Goal: Book appointment/travel/reservation

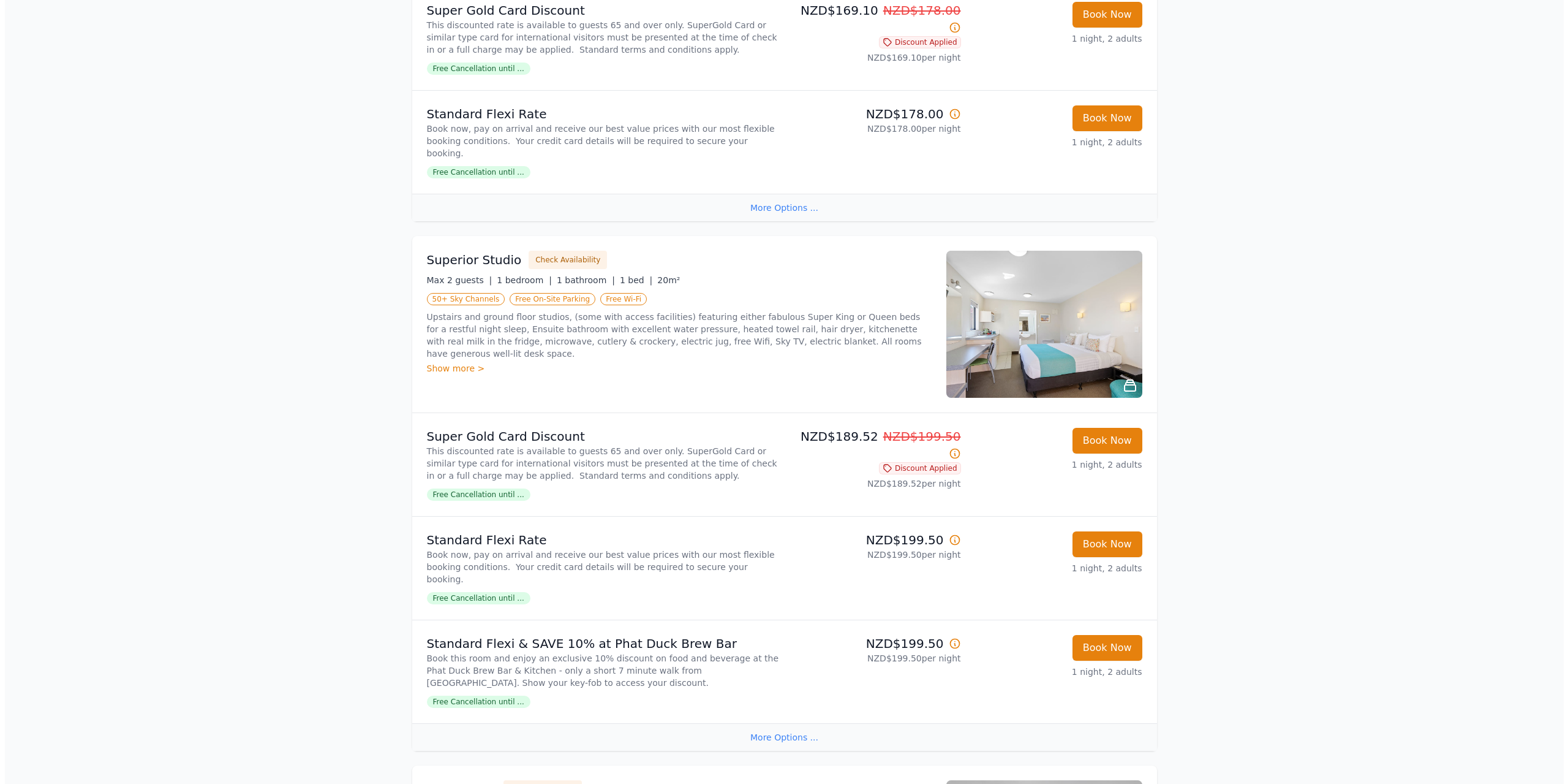
scroll to position [397, 0]
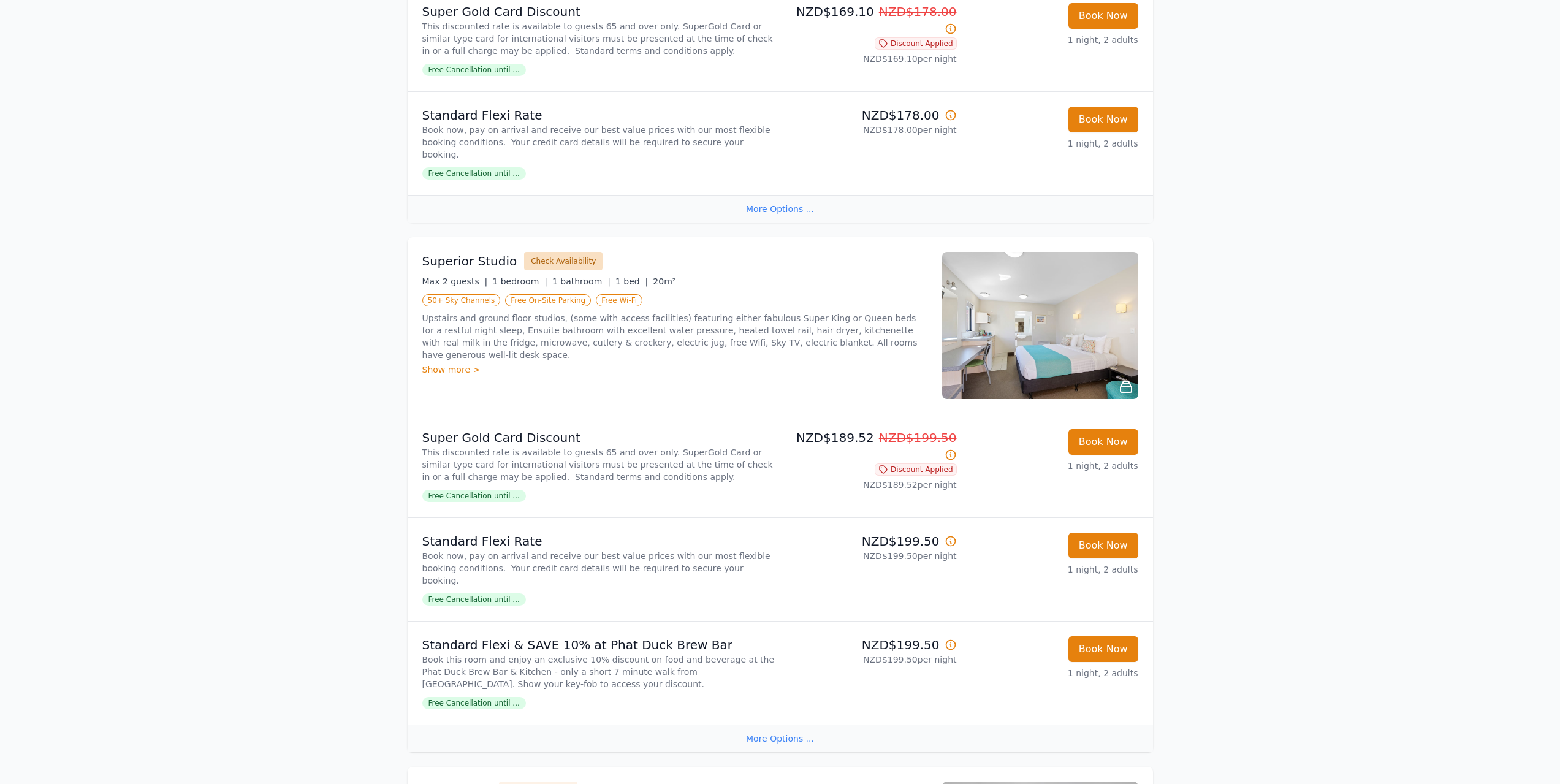
click at [561, 263] on button "Check Availability" at bounding box center [563, 261] width 78 height 19
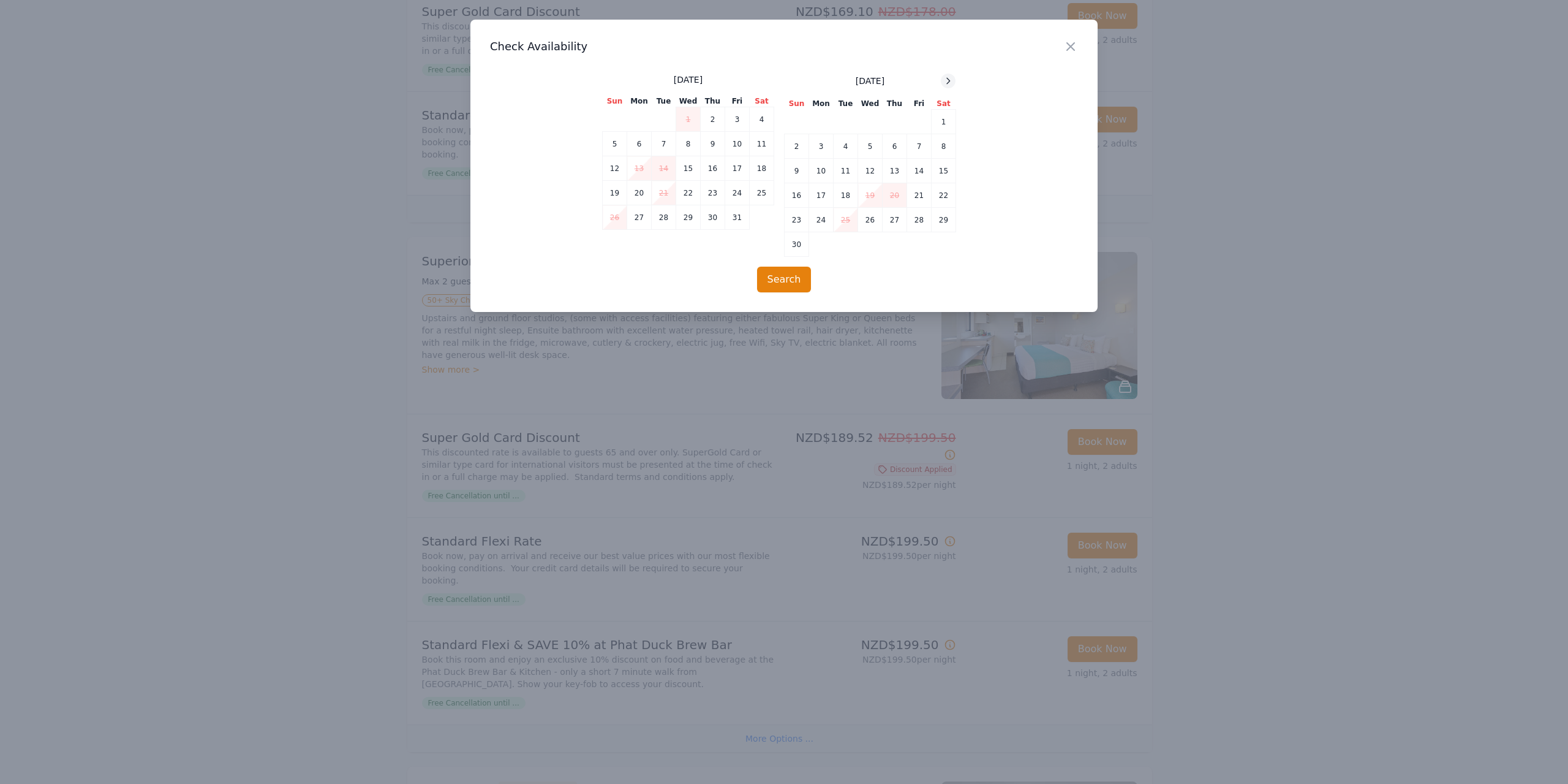
click at [948, 82] on icon at bounding box center [948, 81] width 10 height 10
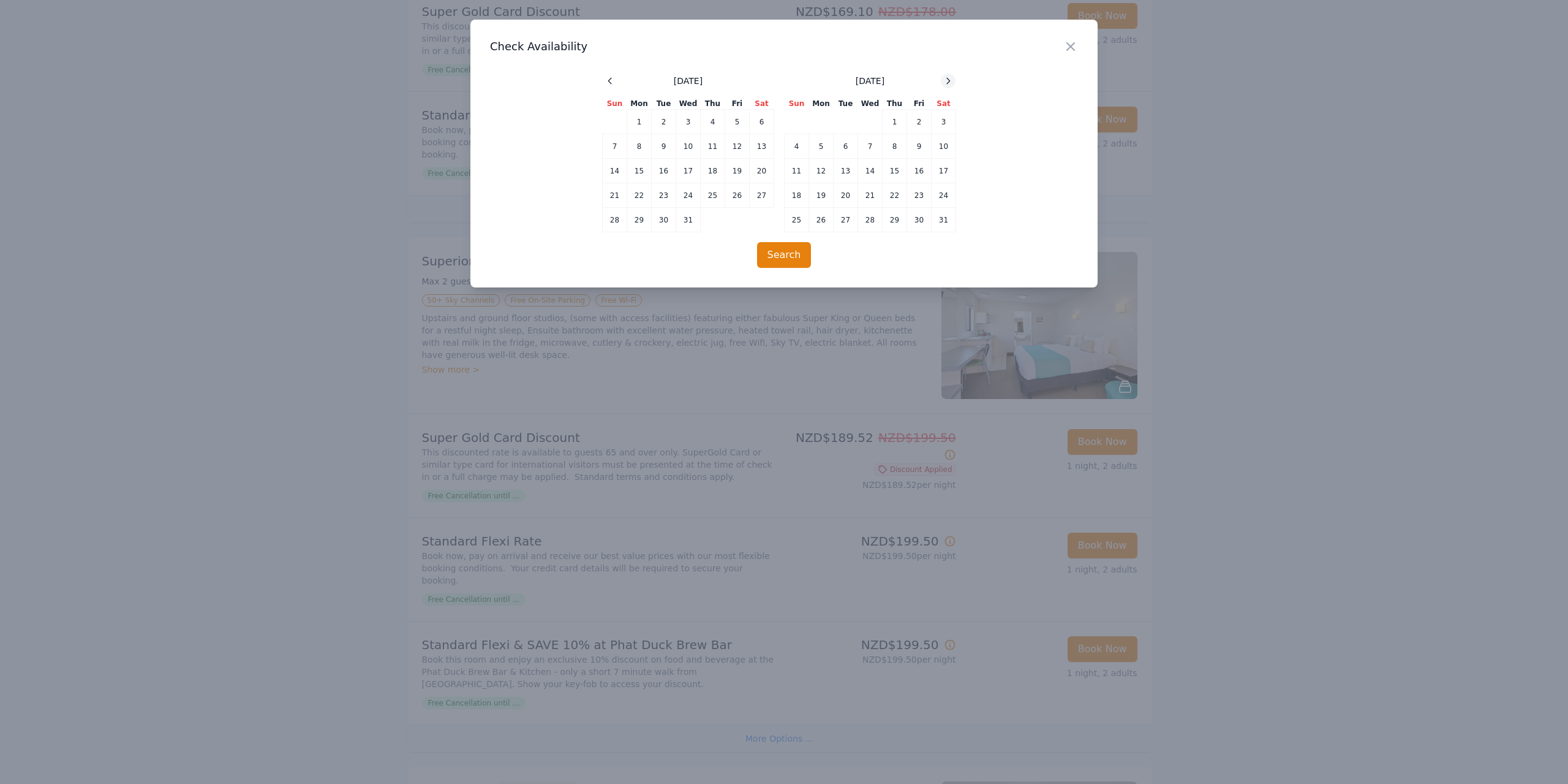
click at [948, 82] on icon at bounding box center [948, 81] width 10 height 10
click at [612, 83] on icon at bounding box center [610, 81] width 10 height 10
click at [663, 171] on td "17" at bounding box center [664, 171] width 25 height 25
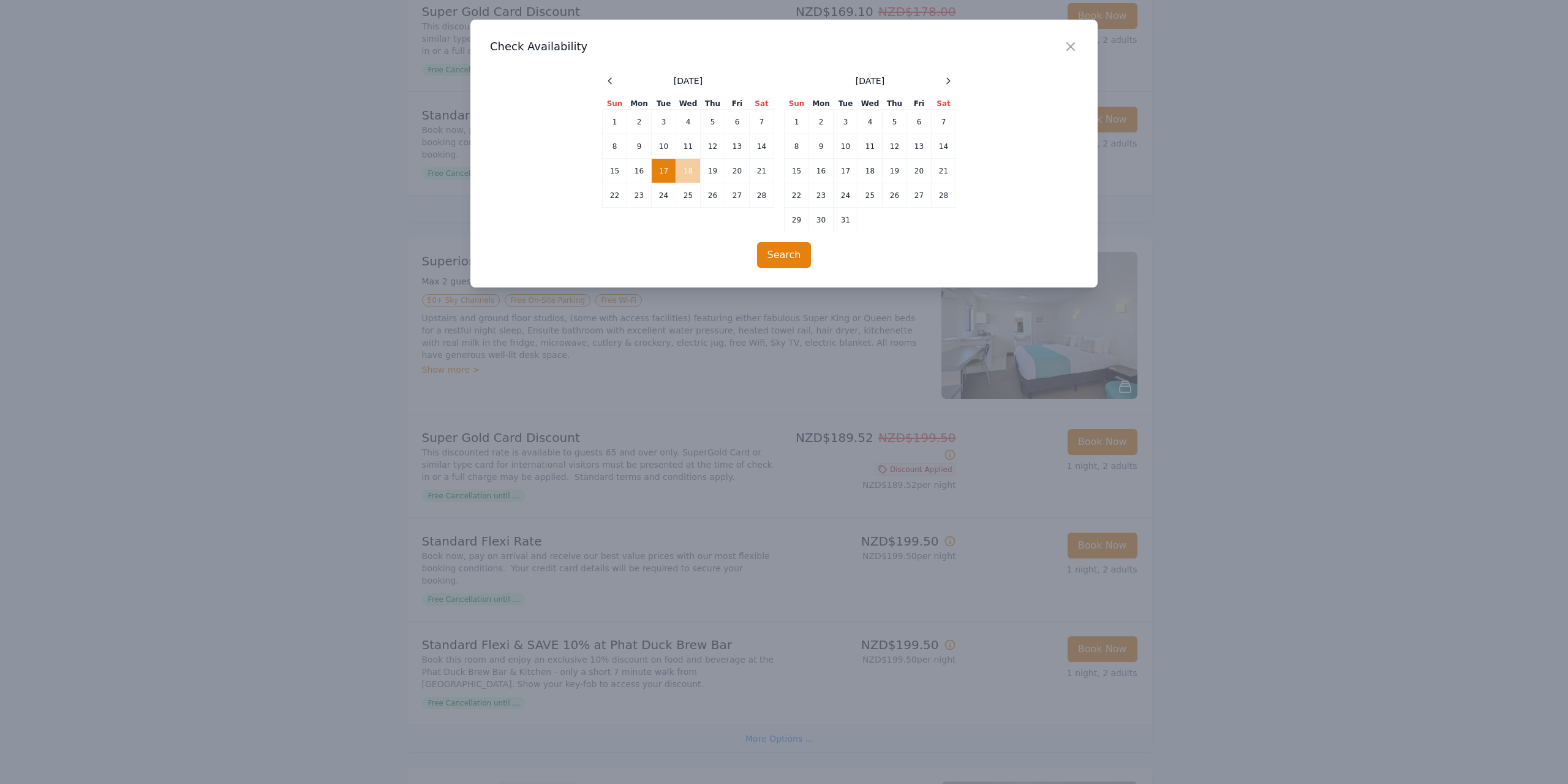
click at [683, 173] on td "18" at bounding box center [689, 171] width 25 height 25
click at [791, 257] on button "Search" at bounding box center [784, 255] width 54 height 26
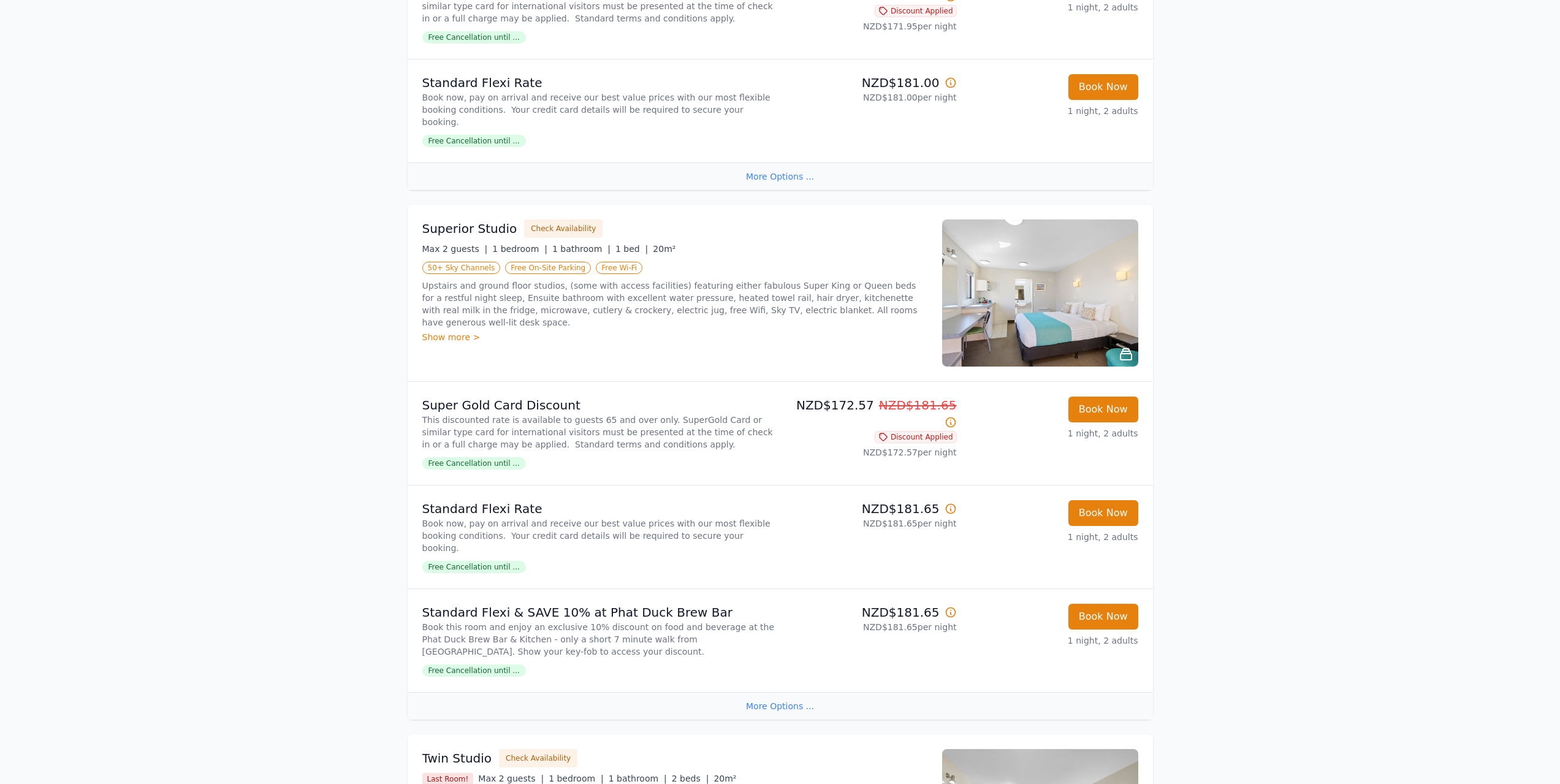
scroll to position [857, 0]
click at [1049, 314] on img at bounding box center [1040, 292] width 196 height 147
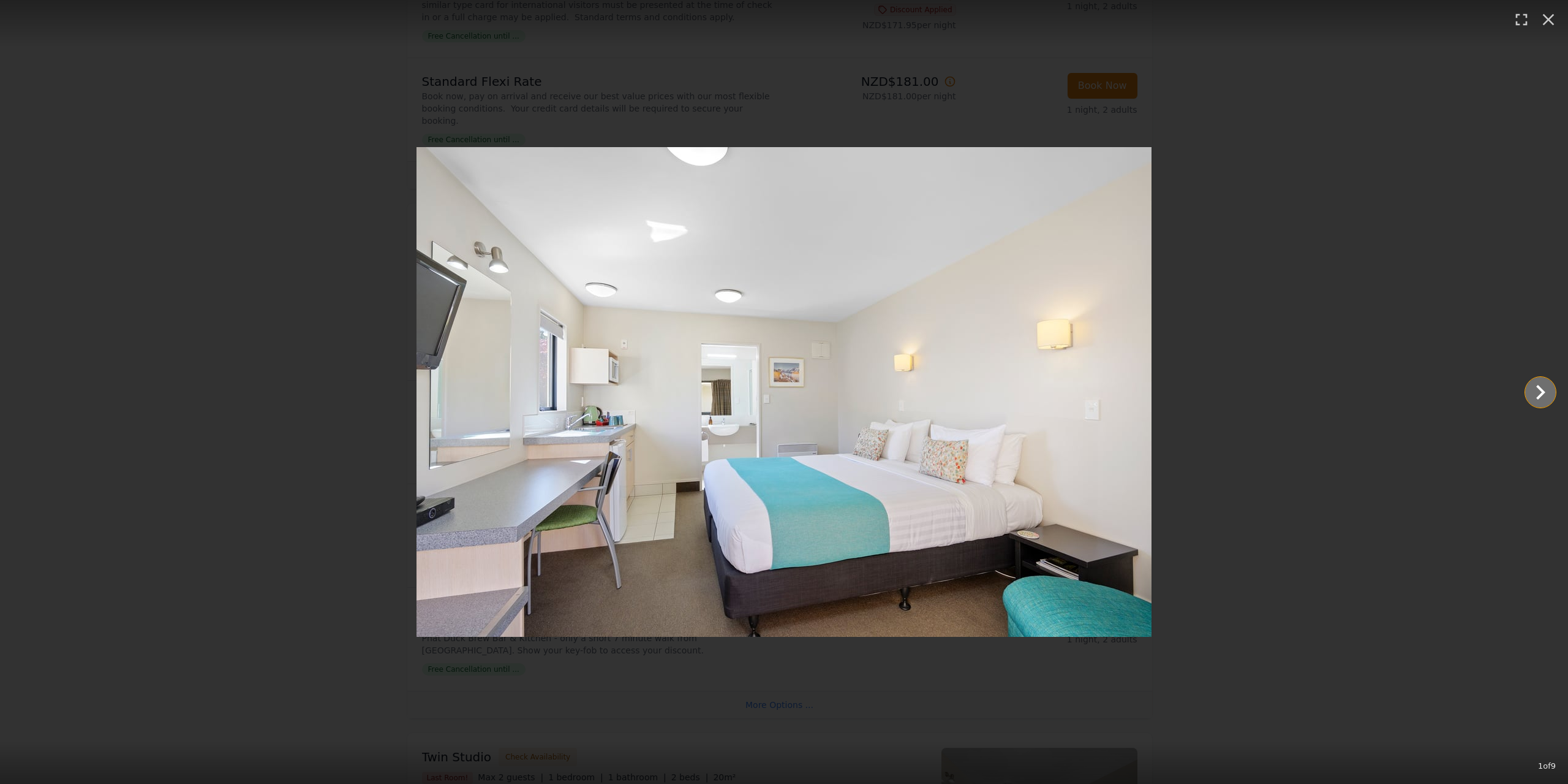
click at [1535, 397] on icon "Show slide 2 of 9" at bounding box center [1540, 392] width 29 height 29
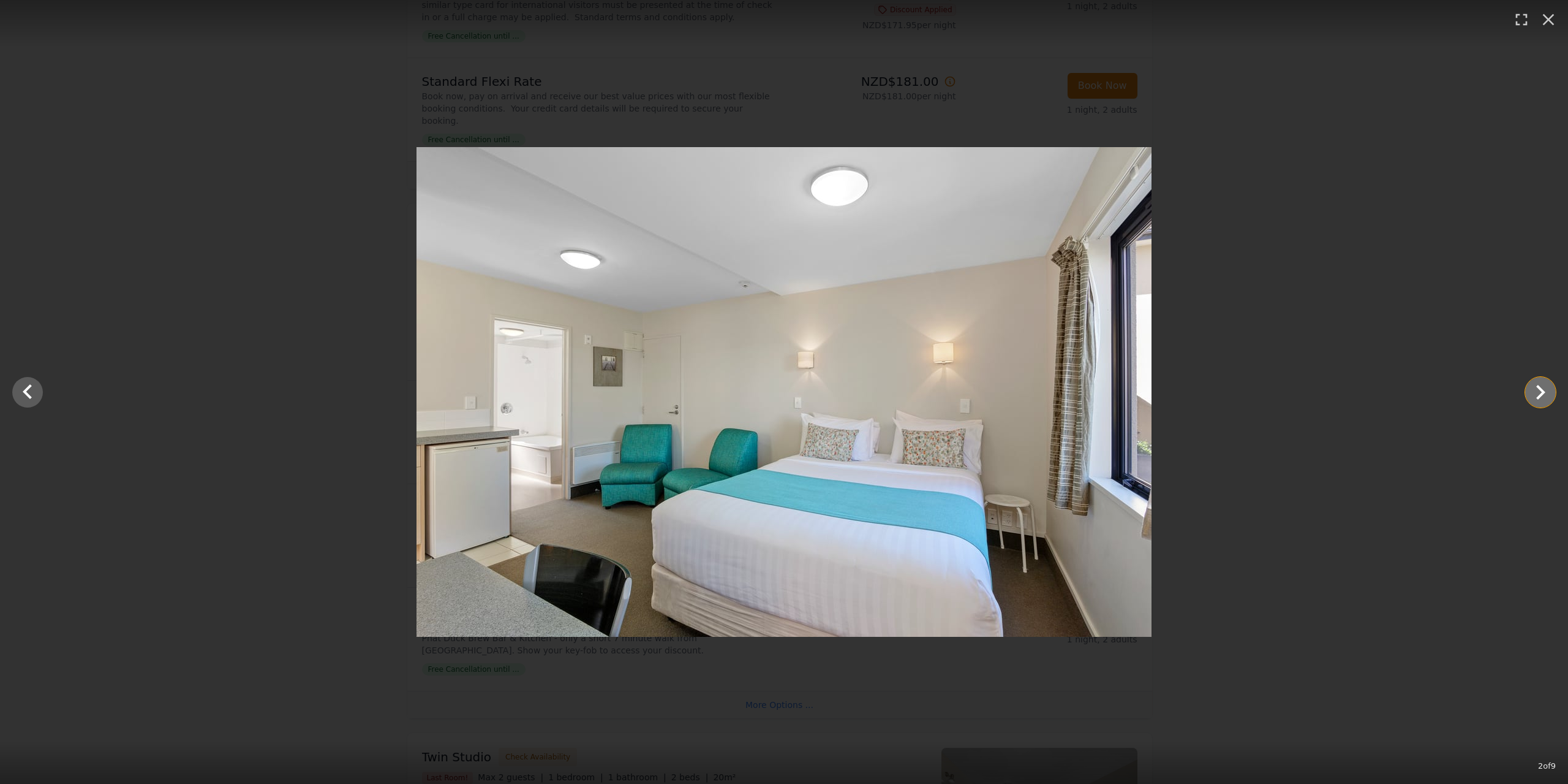
click at [1537, 394] on icon "Show slide 3 of 9" at bounding box center [1540, 392] width 29 height 29
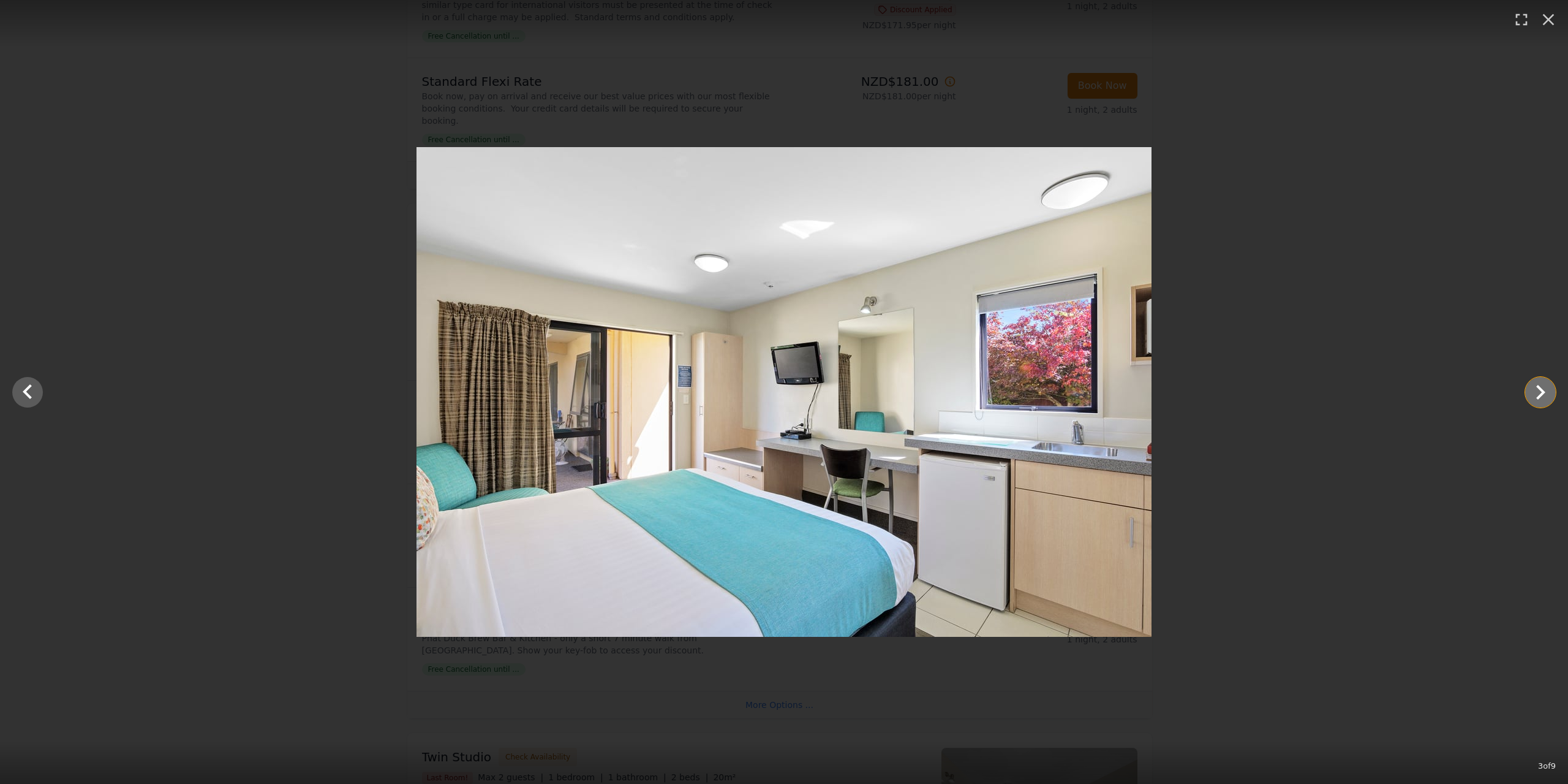
click at [1536, 394] on icon "Show slide 4 of 9" at bounding box center [1540, 392] width 29 height 29
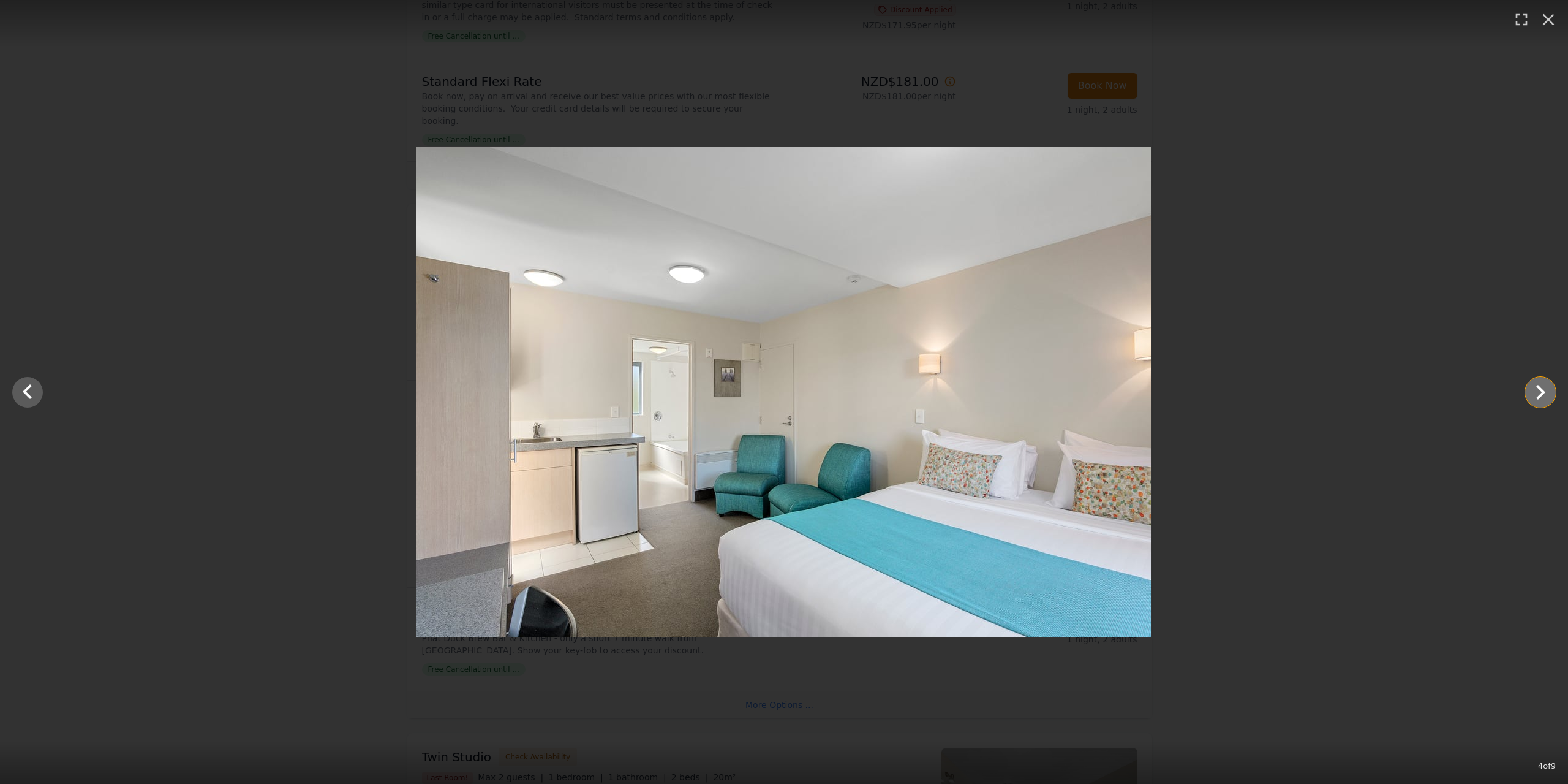
click at [1536, 394] on icon "Show slide 5 of 9" at bounding box center [1540, 392] width 29 height 29
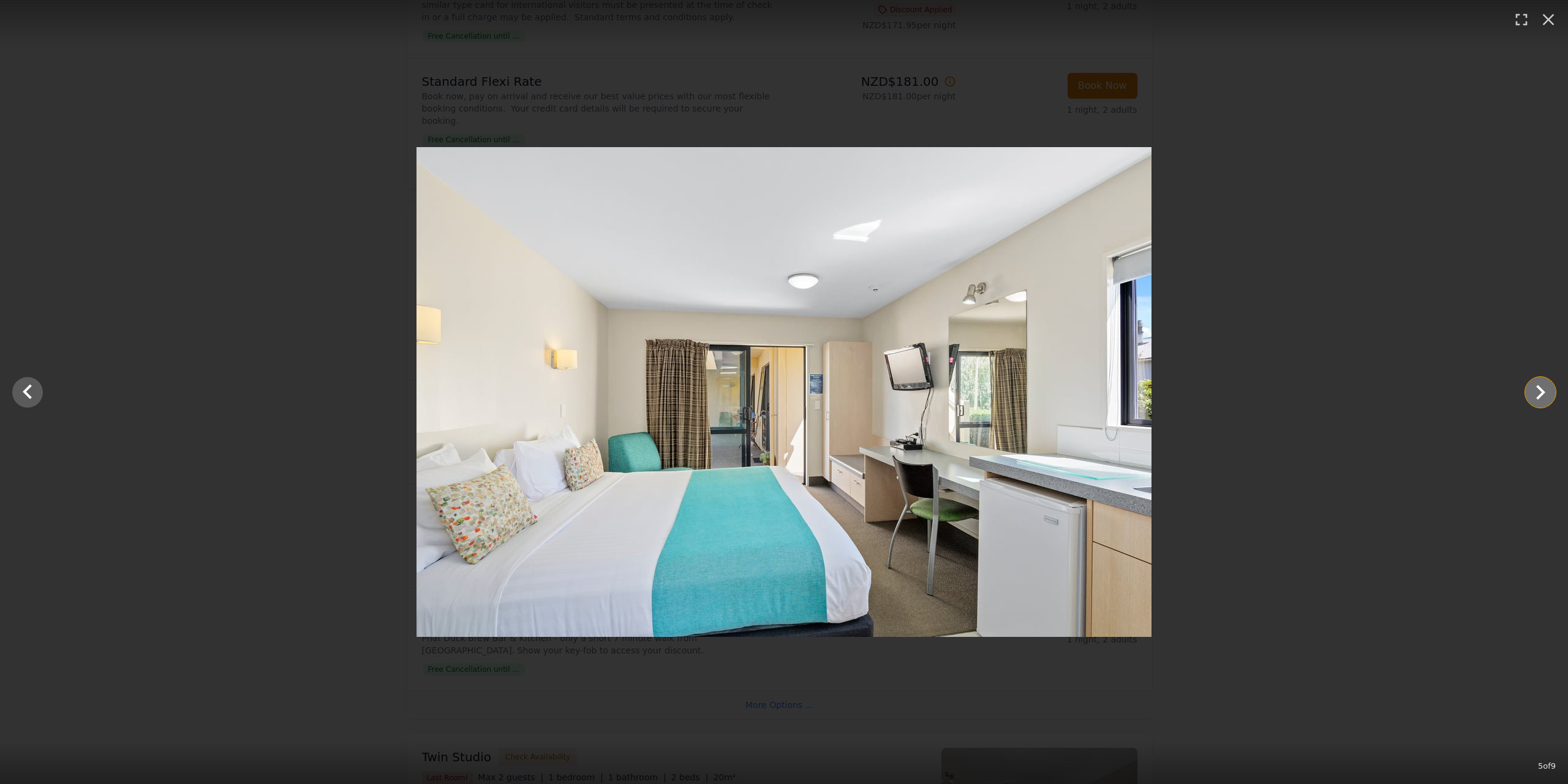
click at [1536, 394] on icon "Show slide 6 of 9" at bounding box center [1540, 392] width 29 height 29
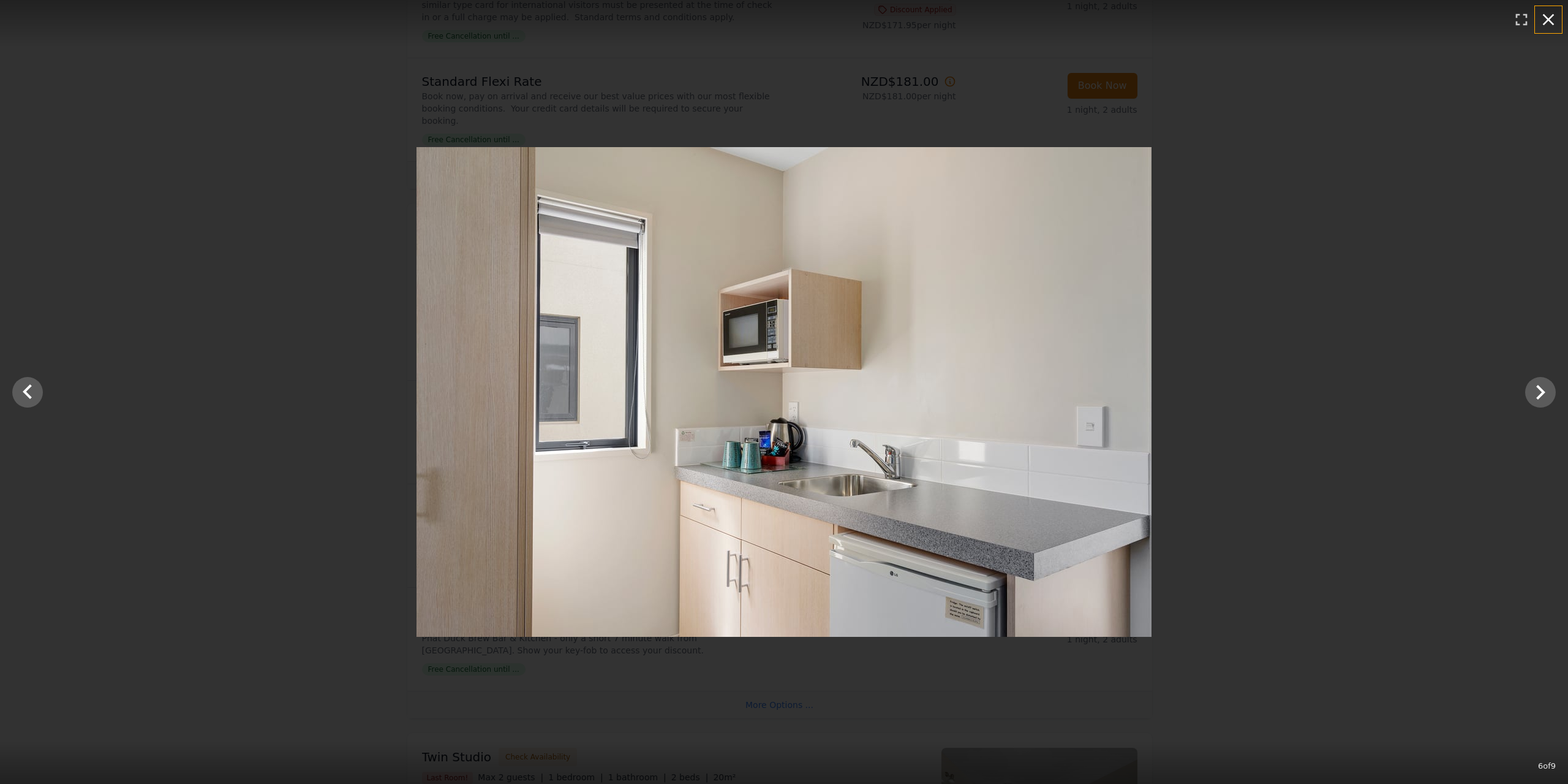
click at [1550, 22] on icon "button" at bounding box center [1548, 20] width 12 height 12
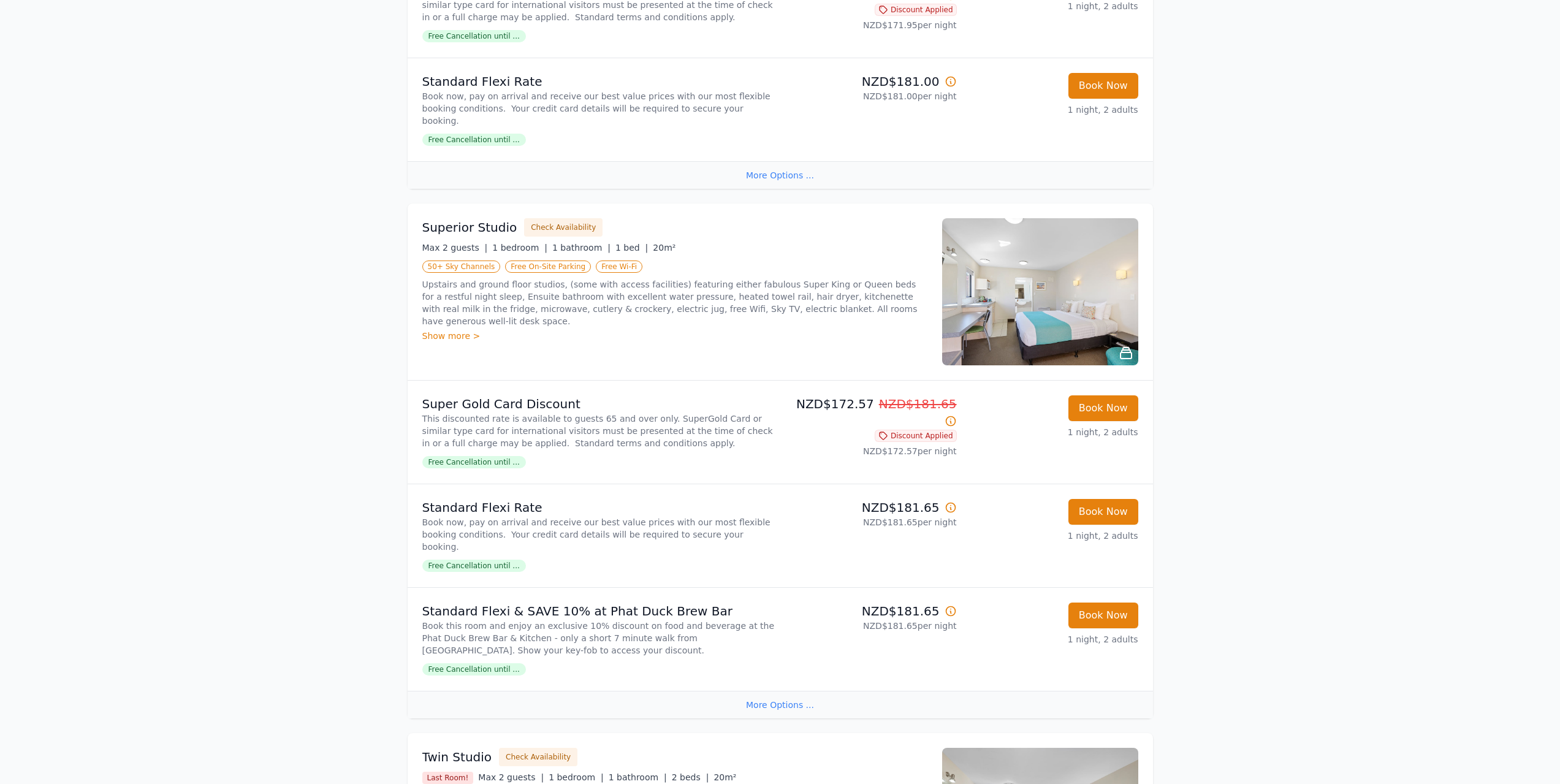
click at [460, 330] on div "Show more >" at bounding box center [674, 336] width 505 height 12
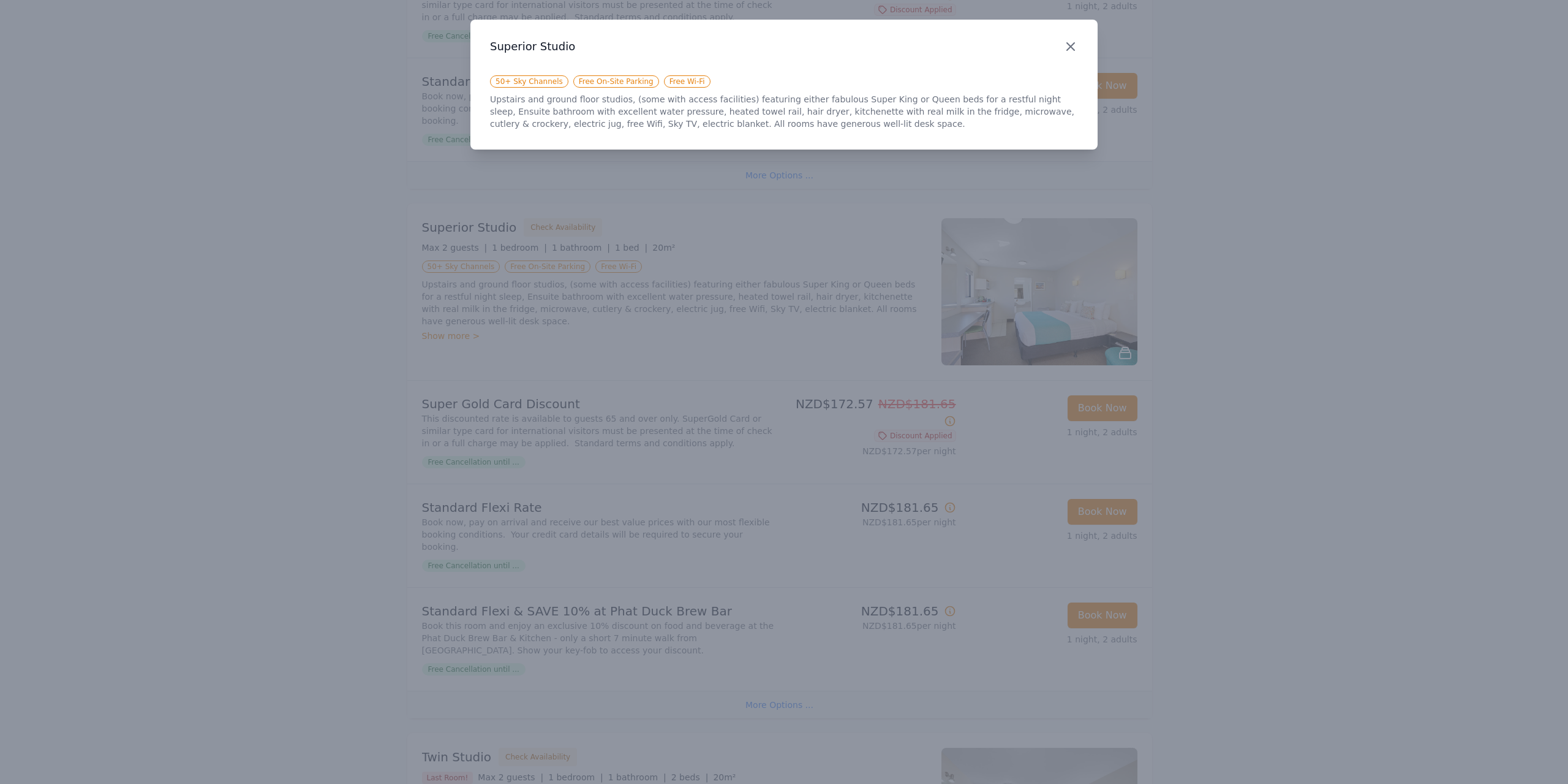
click at [1070, 48] on icon "button" at bounding box center [1071, 46] width 7 height 7
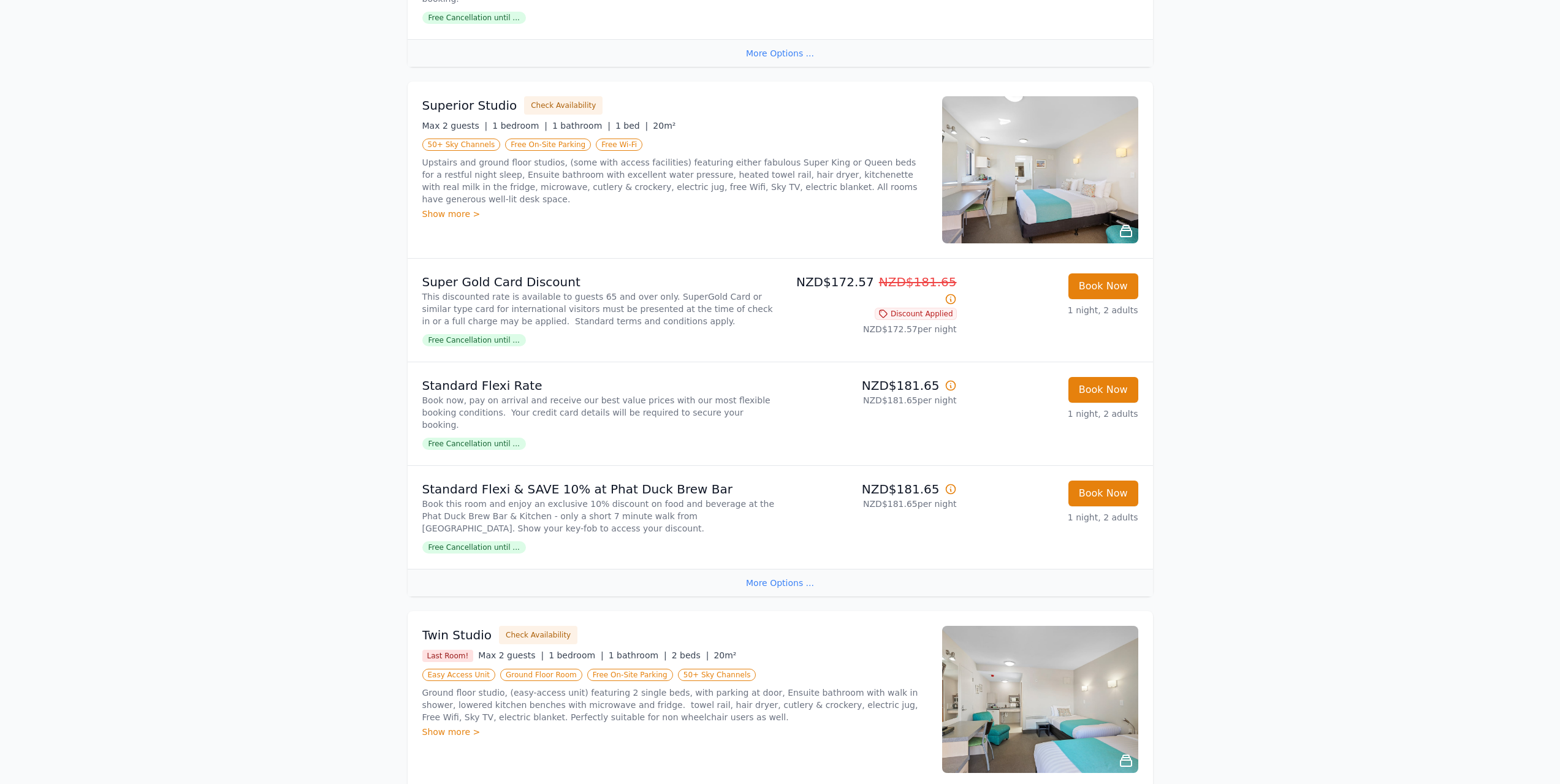
scroll to position [979, 0]
click at [483, 545] on span "Free Cancellation until ..." at bounding box center [474, 546] width 104 height 12
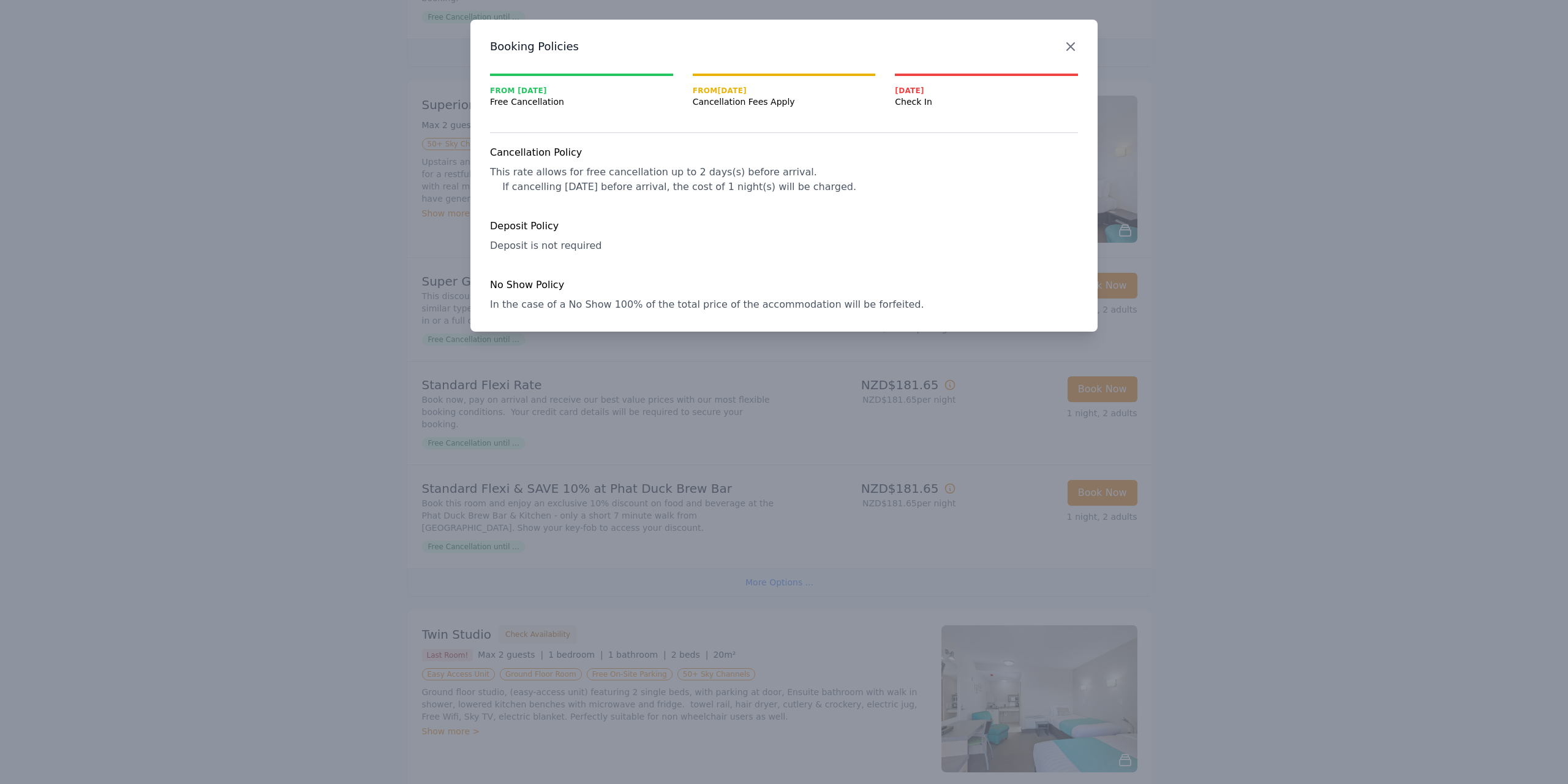
click at [1069, 47] on icon "button" at bounding box center [1071, 46] width 7 height 7
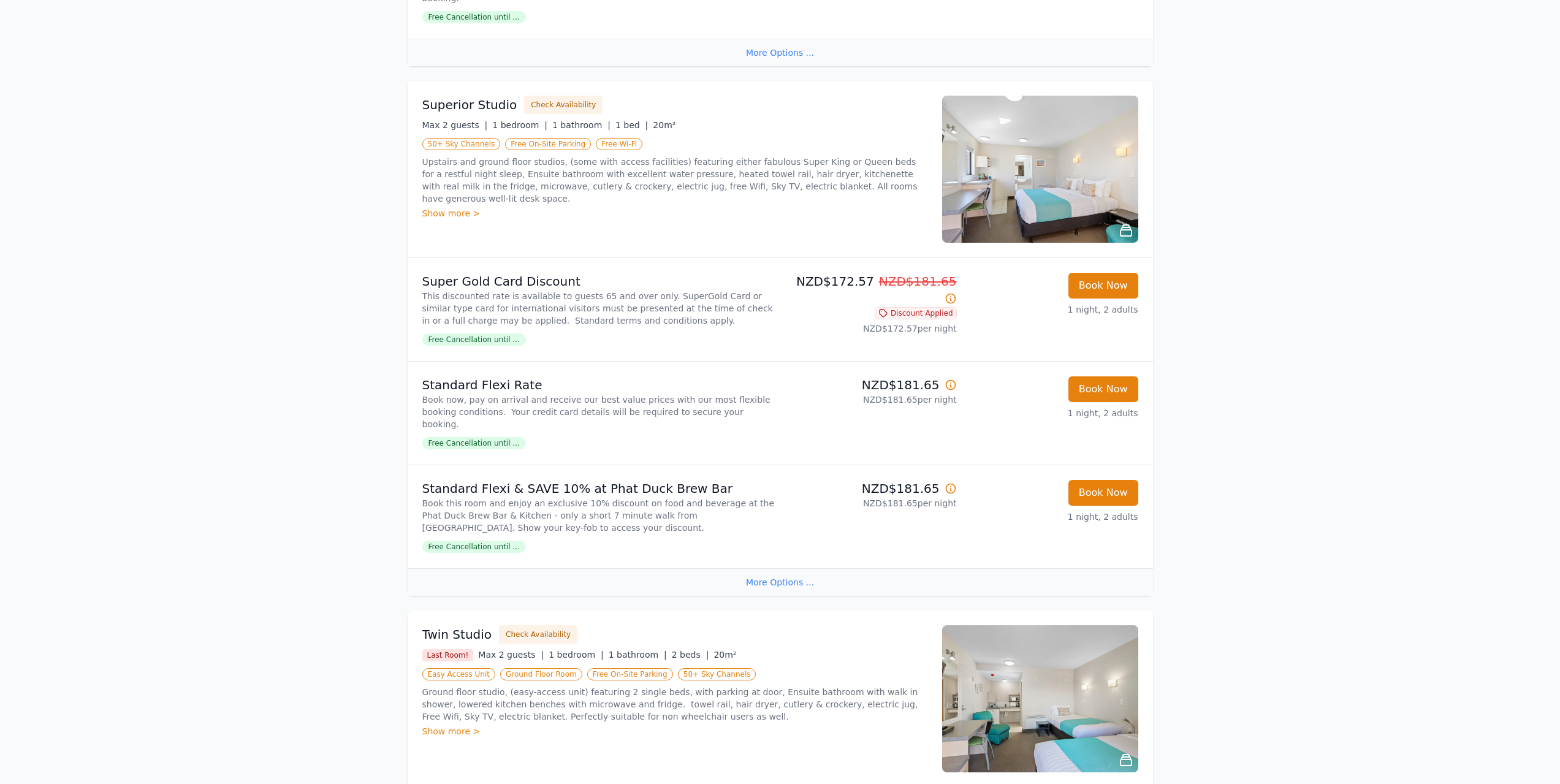
click at [794, 582] on div "More Options ..." at bounding box center [780, 581] width 745 height 27
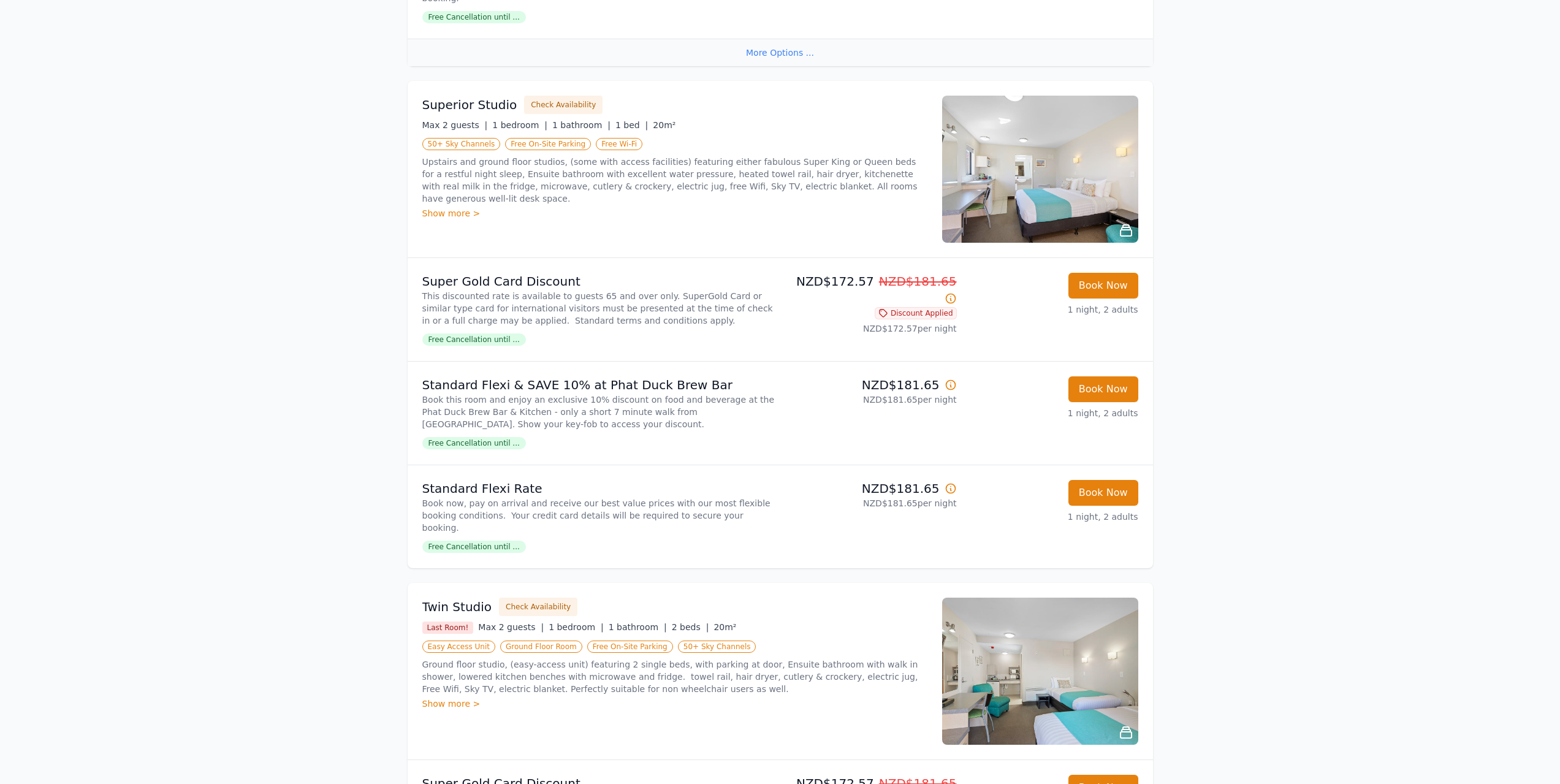
click at [949, 495] on icon at bounding box center [951, 489] width 12 height 12
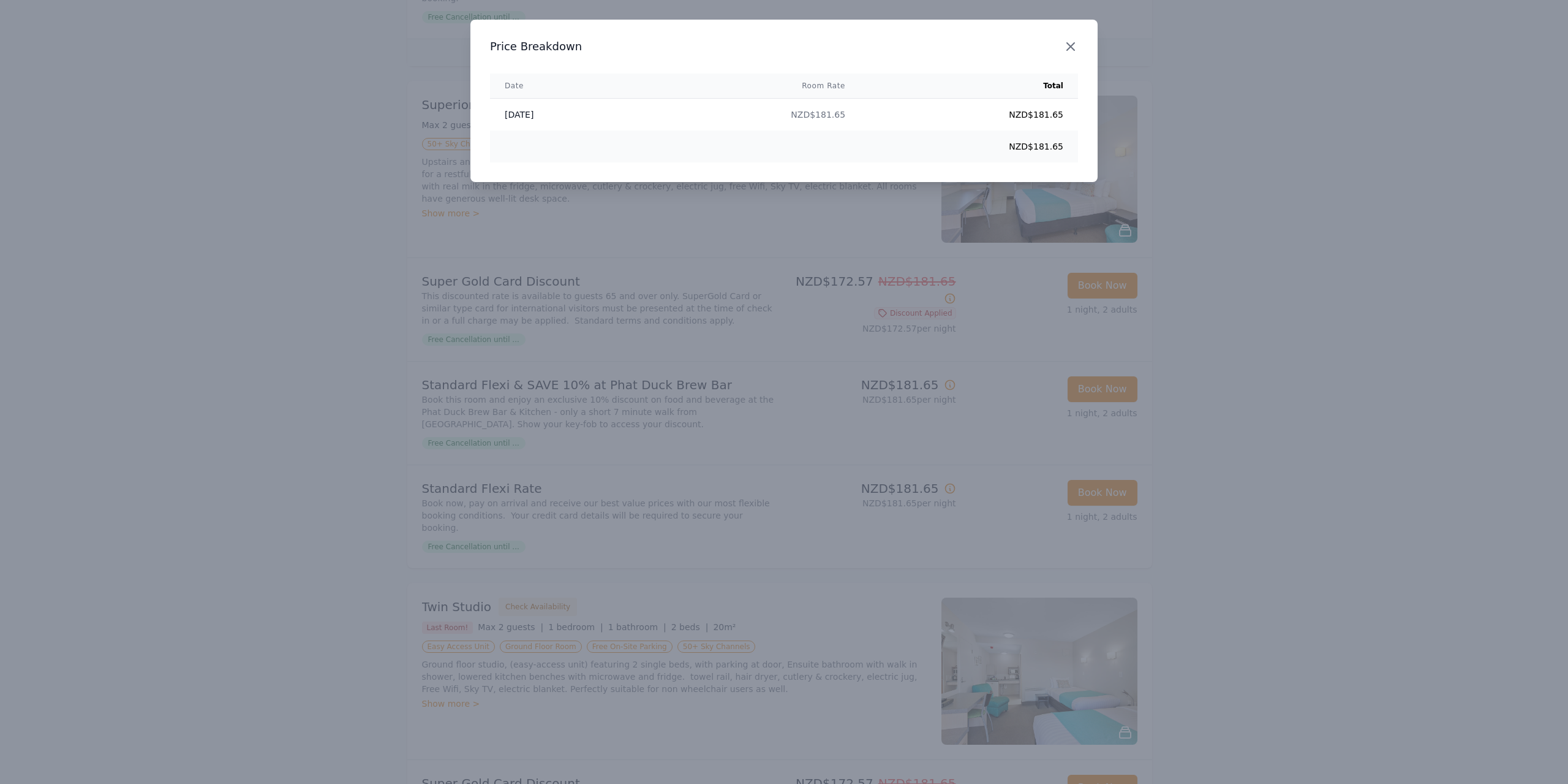
click at [1072, 49] on icon "button" at bounding box center [1071, 46] width 7 height 7
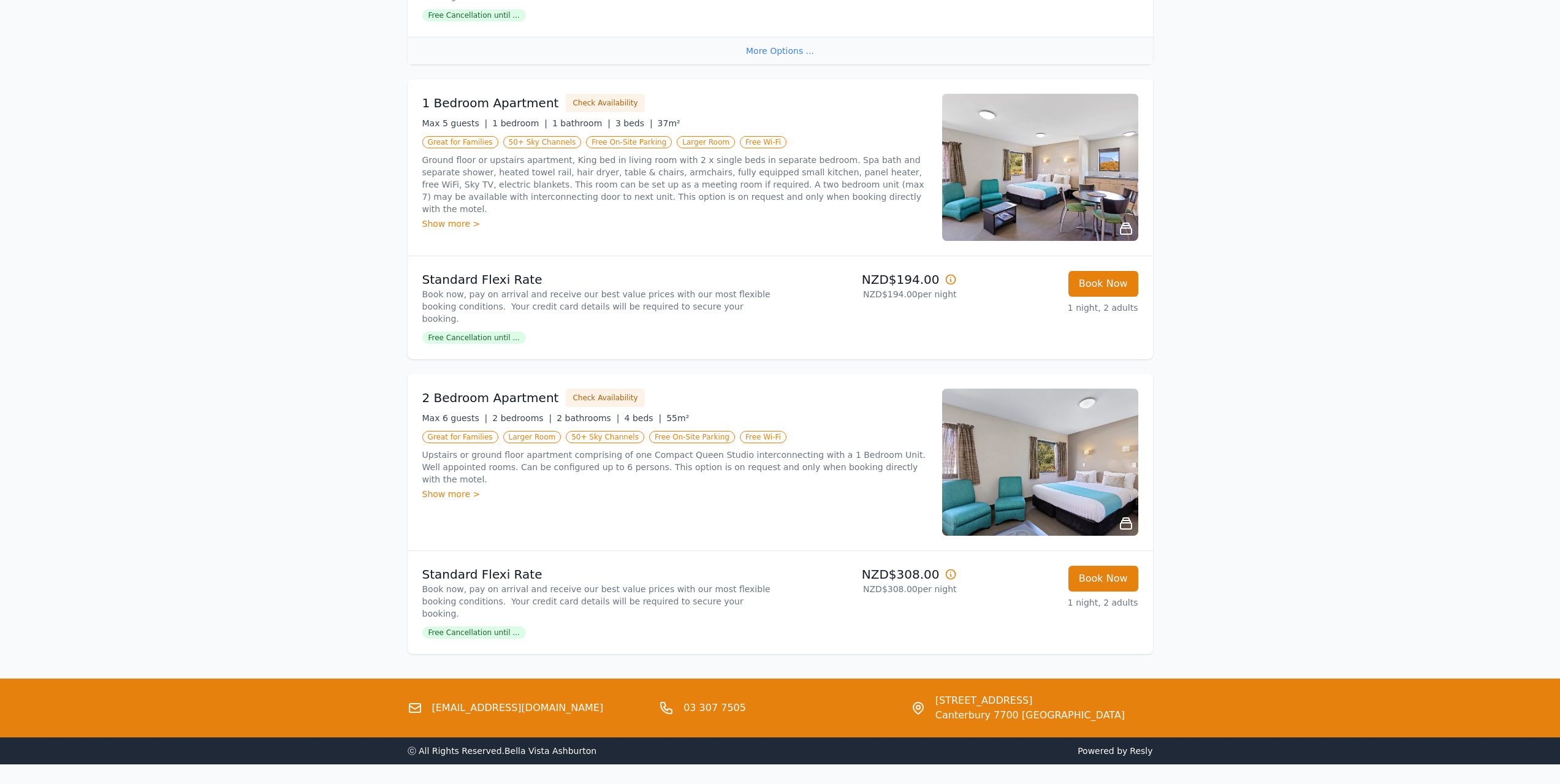
scroll to position [1924, 0]
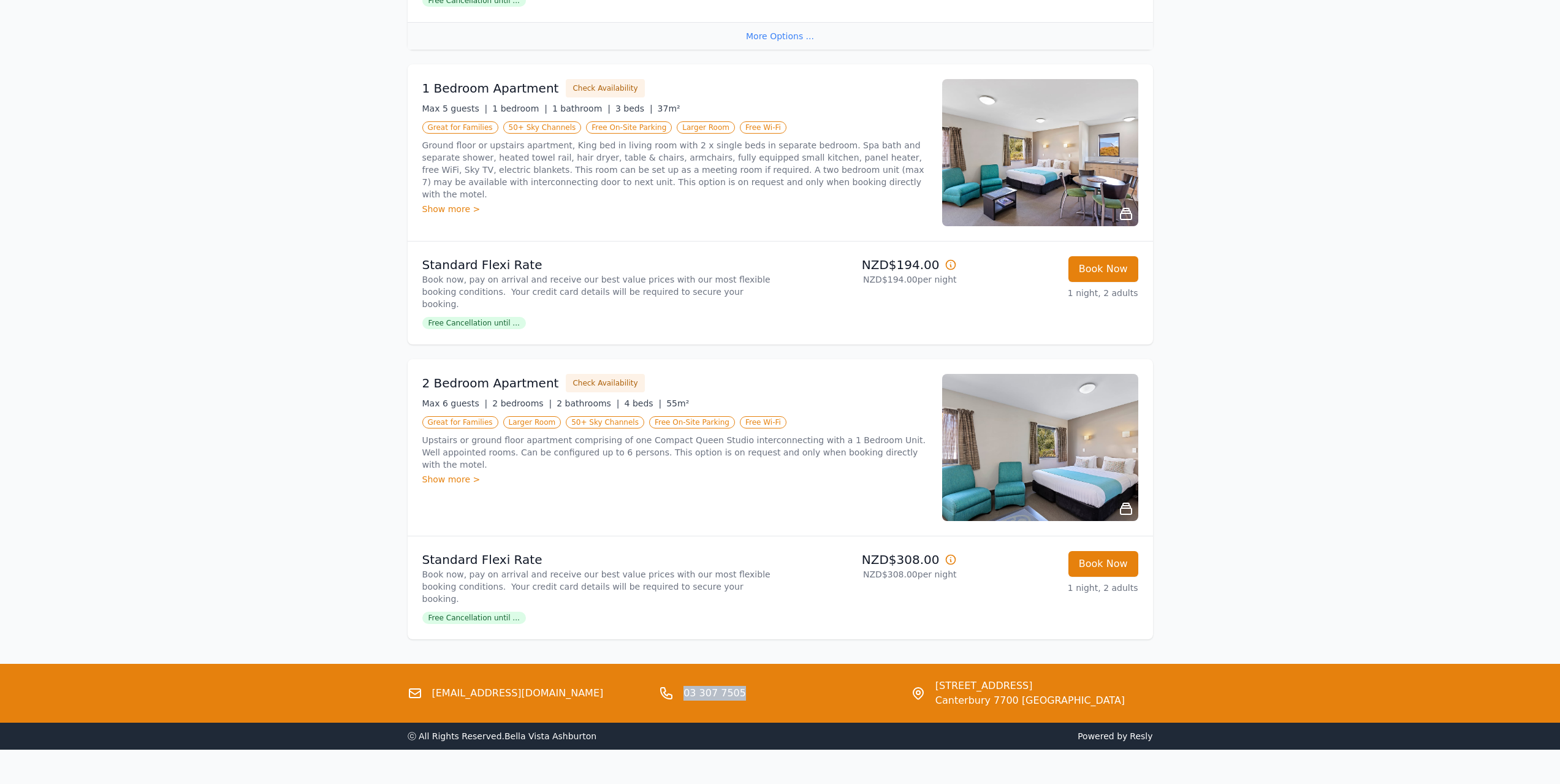
drag, startPoint x: 682, startPoint y: 665, endPoint x: 737, endPoint y: 672, distance: 55.4
click at [737, 678] on div "03 307 7505" at bounding box center [780, 693] width 242 height 29
copy link "03 307 7505"
click at [1205, 678] on div "[EMAIL_ADDRESS][DOMAIN_NAME] 03 307 7505 [STREET_ADDRESS]" at bounding box center [780, 693] width 1560 height 59
drag, startPoint x: 936, startPoint y: 659, endPoint x: 1078, endPoint y: 662, distance: 142.0
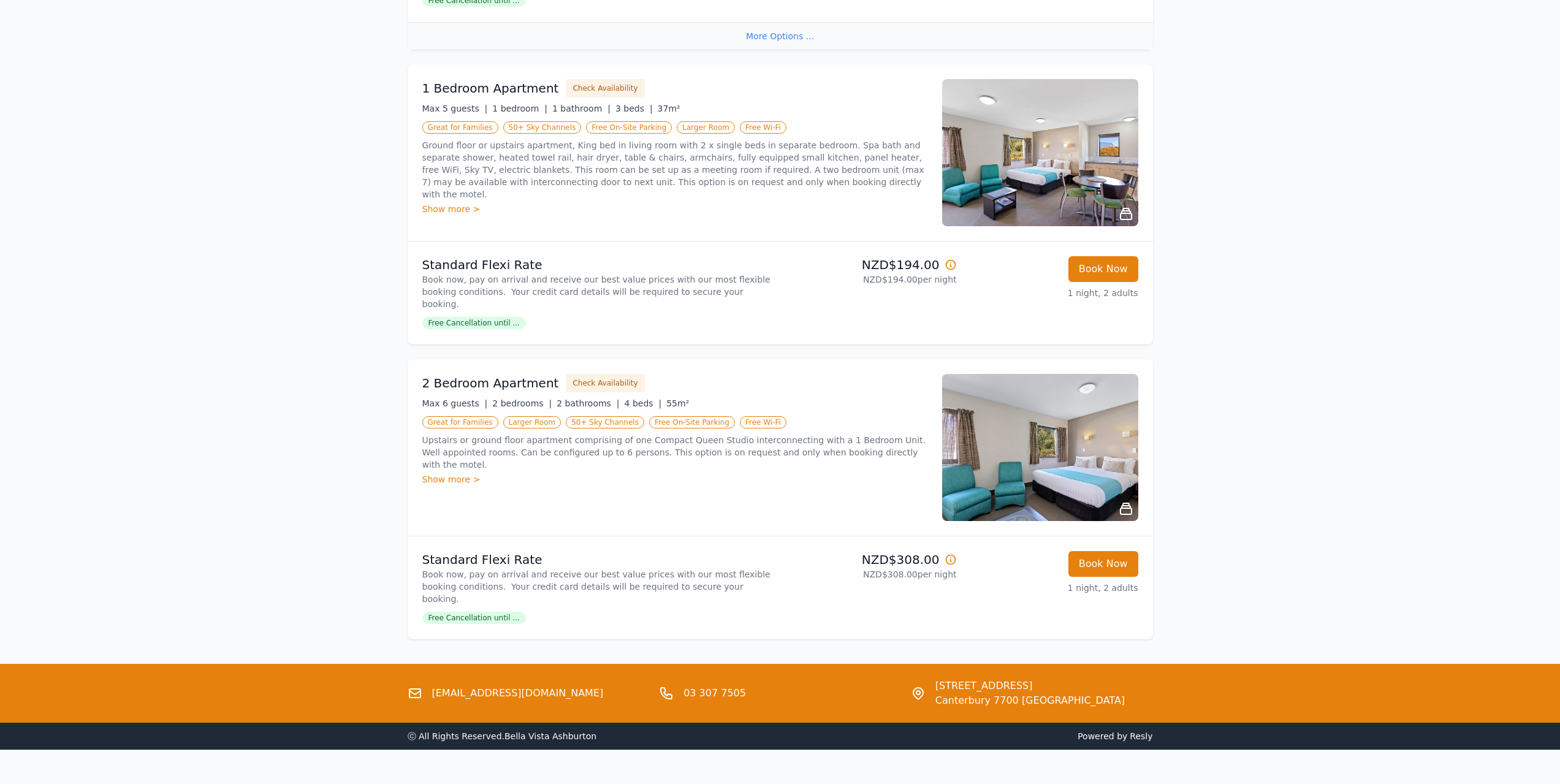
click at [1078, 678] on span "[STREET_ADDRESS]" at bounding box center [1029, 686] width 189 height 15
copy span "[STREET_ADDRESS]"
click at [741, 104] on div "Max 5 guests | 1 bedroom | 1 bathroom | 3 beds | 37m²" at bounding box center [674, 108] width 505 height 12
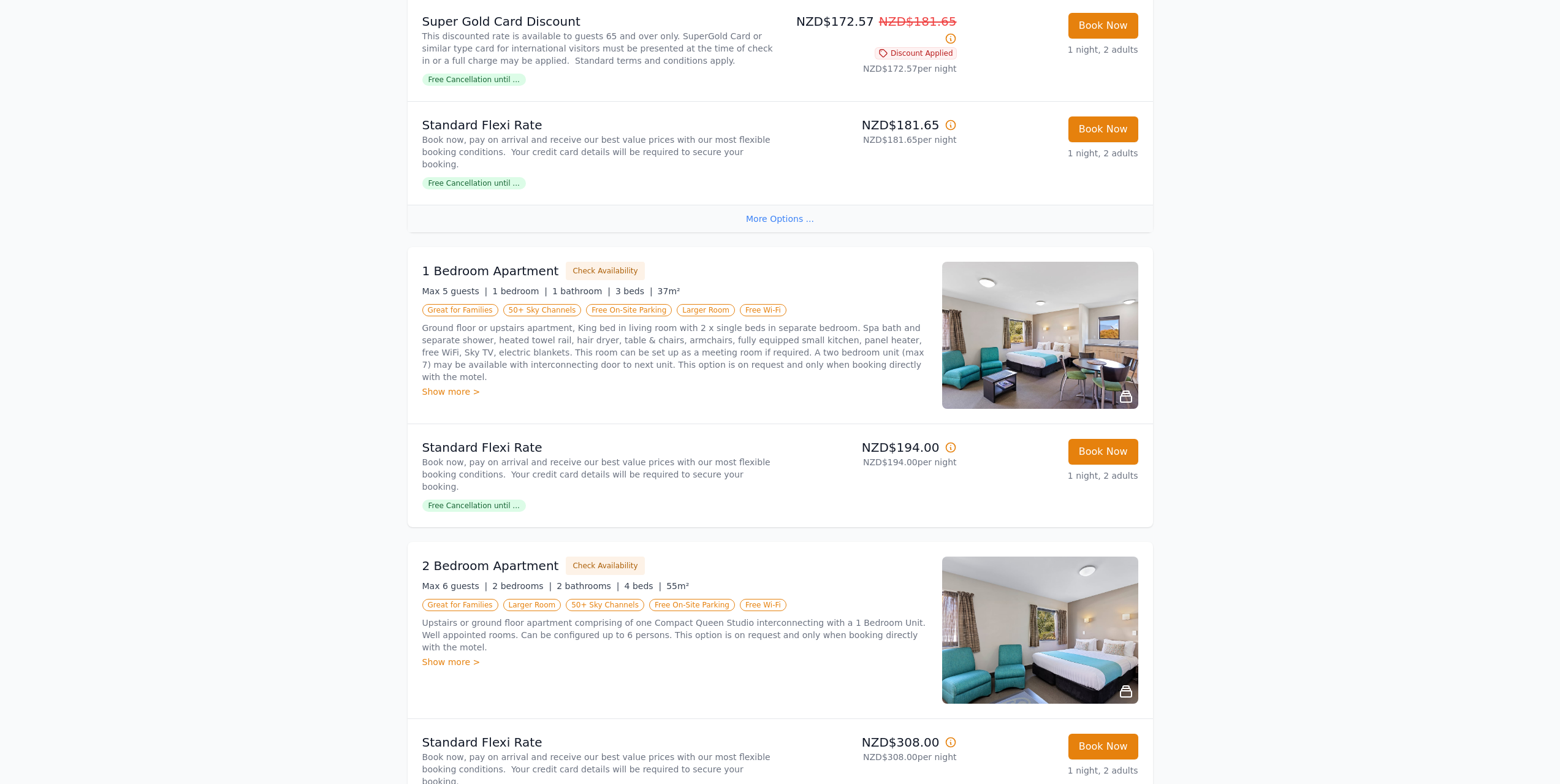
scroll to position [1740, 0]
click at [1059, 354] on img at bounding box center [1040, 336] width 196 height 147
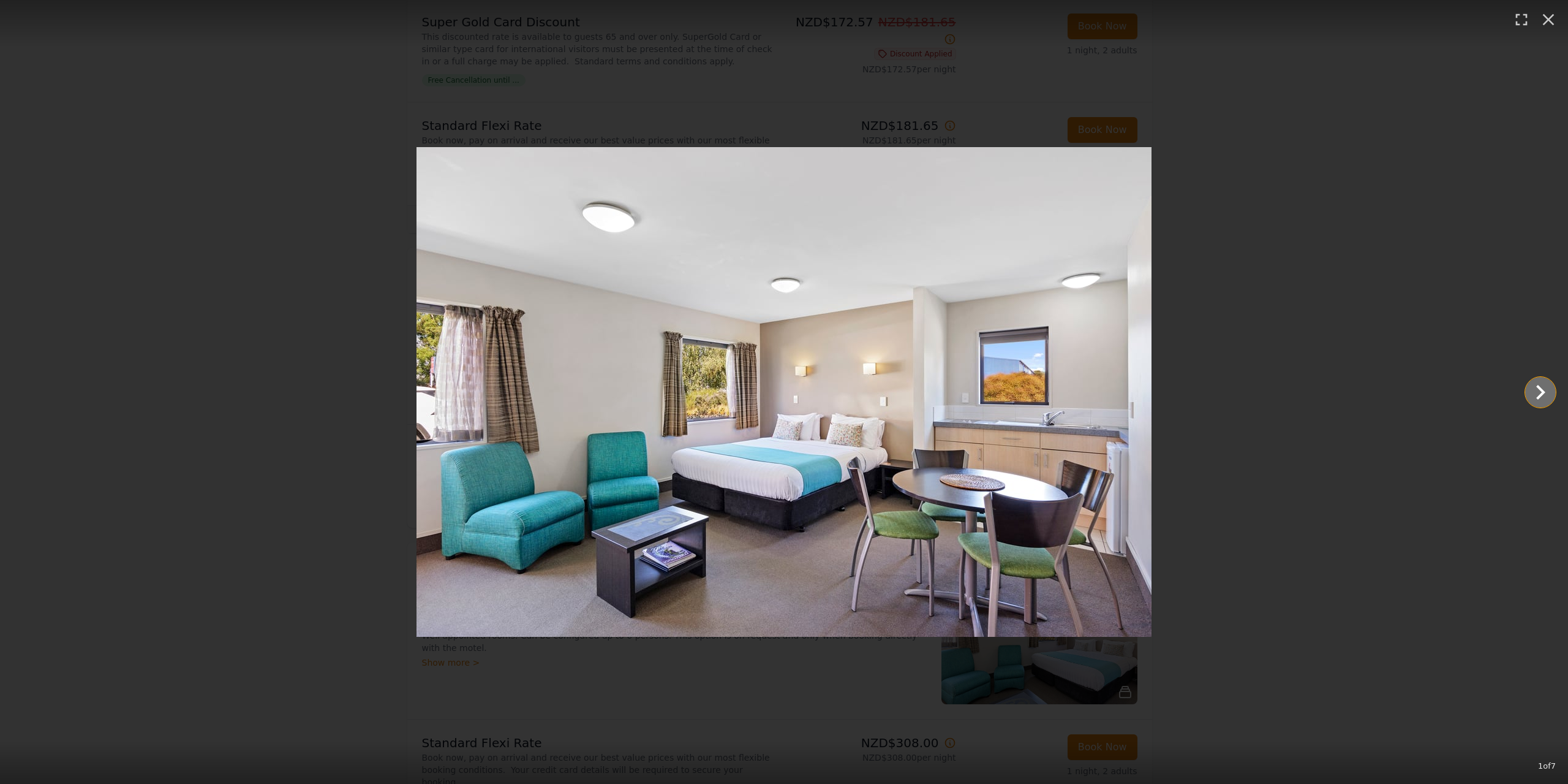
click at [1541, 388] on icon "Show slide 2 of 7" at bounding box center [1541, 392] width 9 height 15
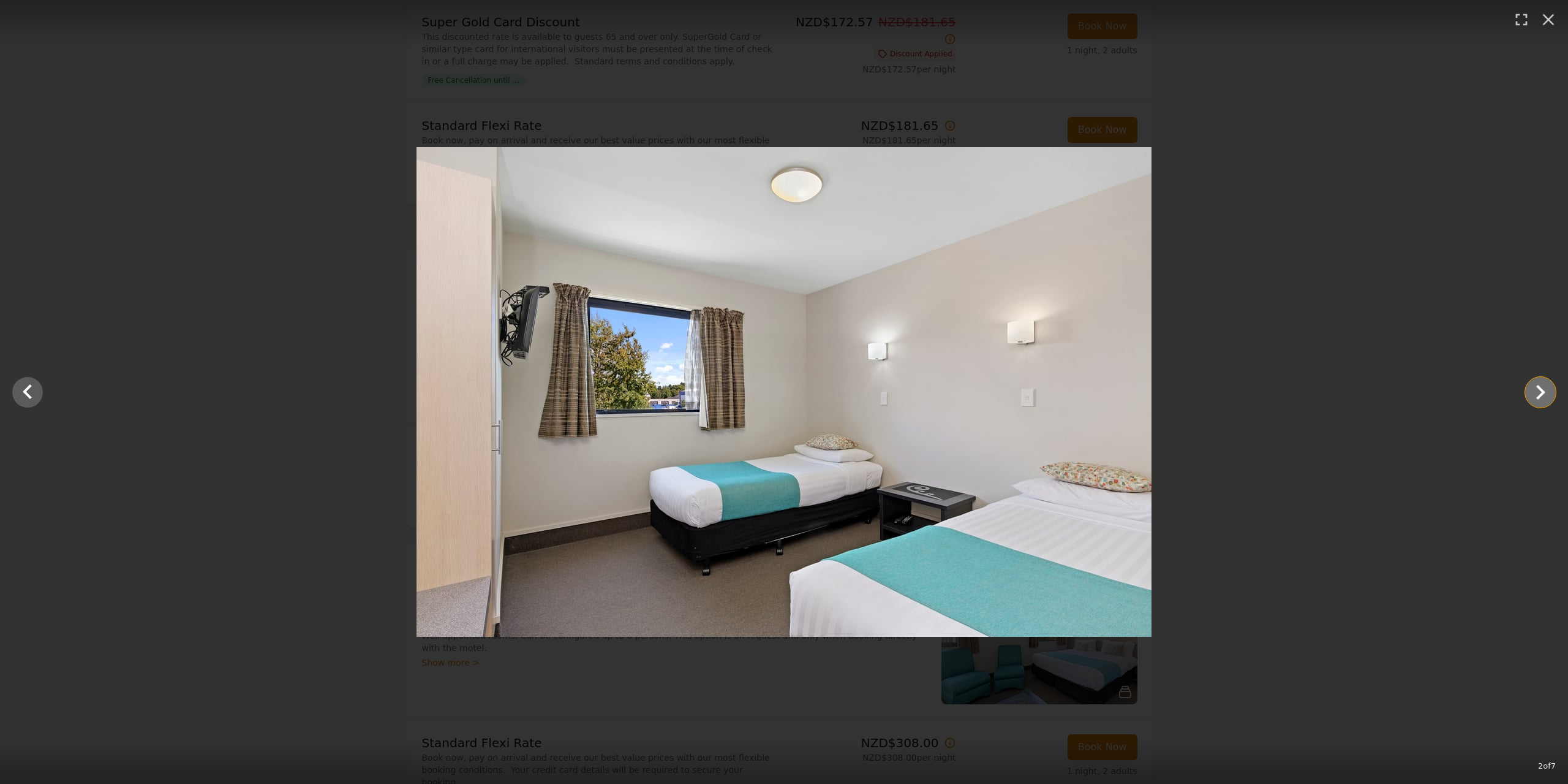
click at [1540, 387] on icon "Show slide 3 of 7" at bounding box center [1541, 392] width 9 height 15
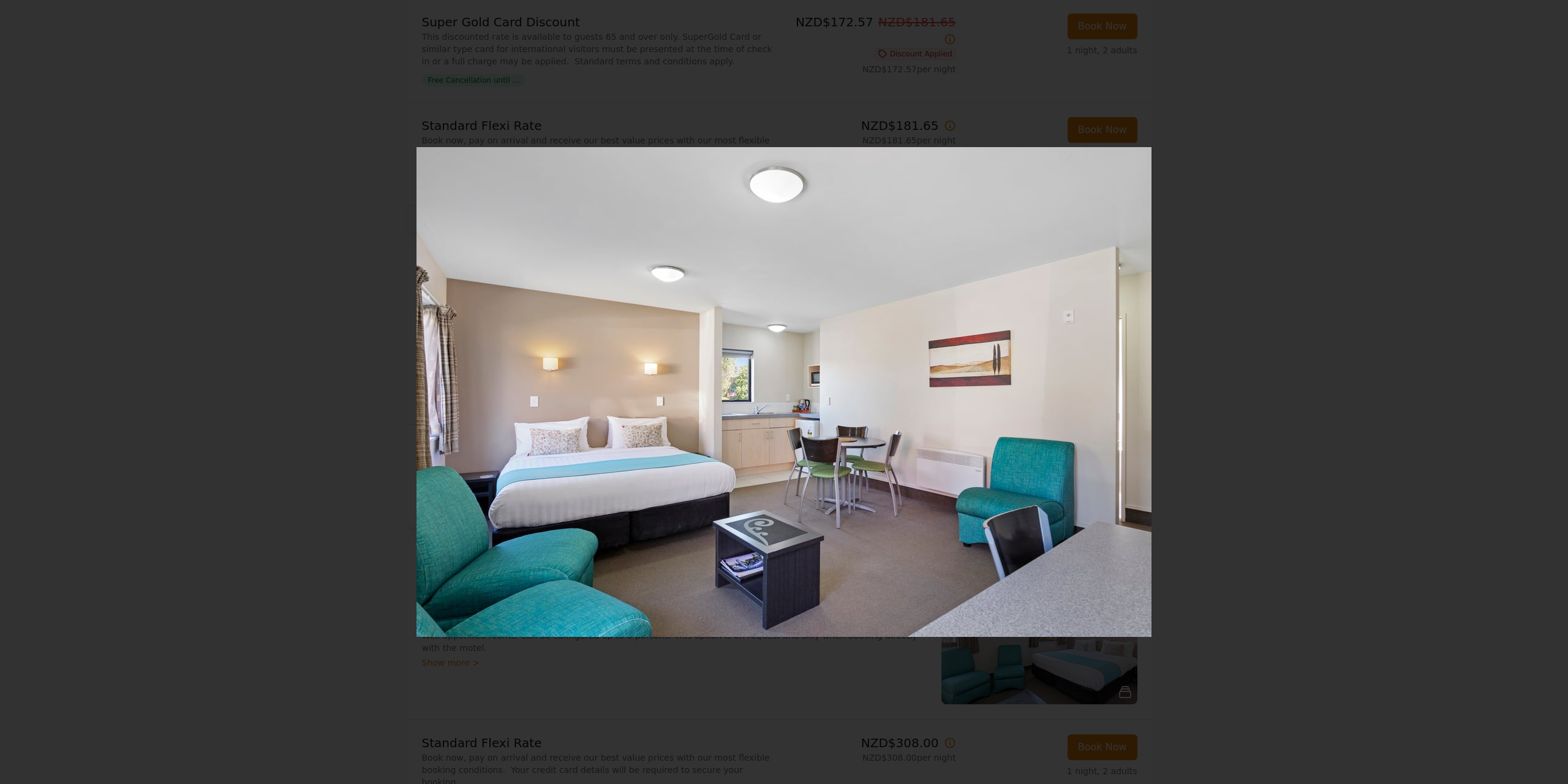
click at [1540, 387] on icon "Show slide 4 of 7" at bounding box center [1541, 392] width 9 height 15
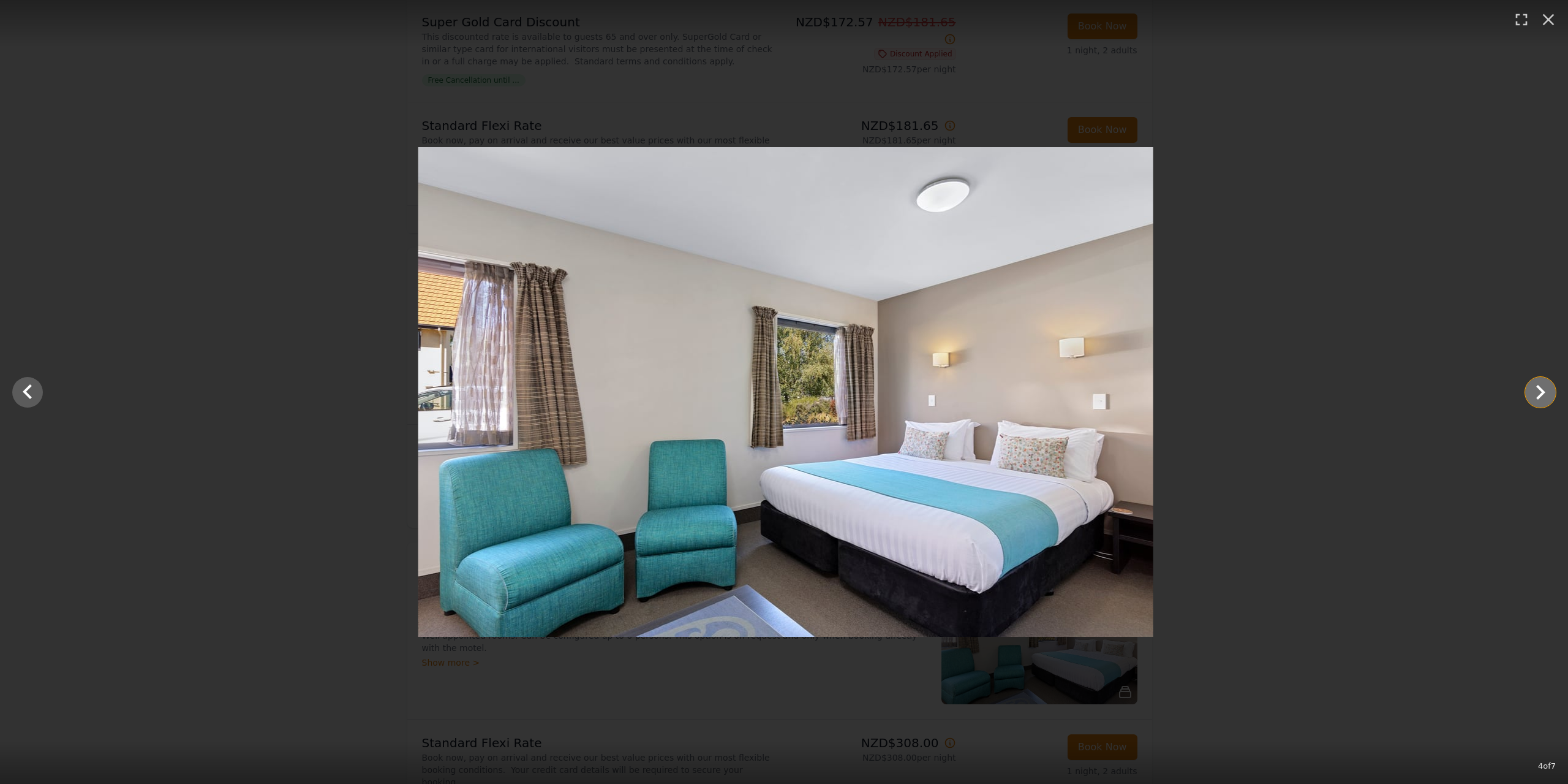
click at [1540, 387] on icon "Show slide 5 of 7" at bounding box center [1541, 392] width 9 height 15
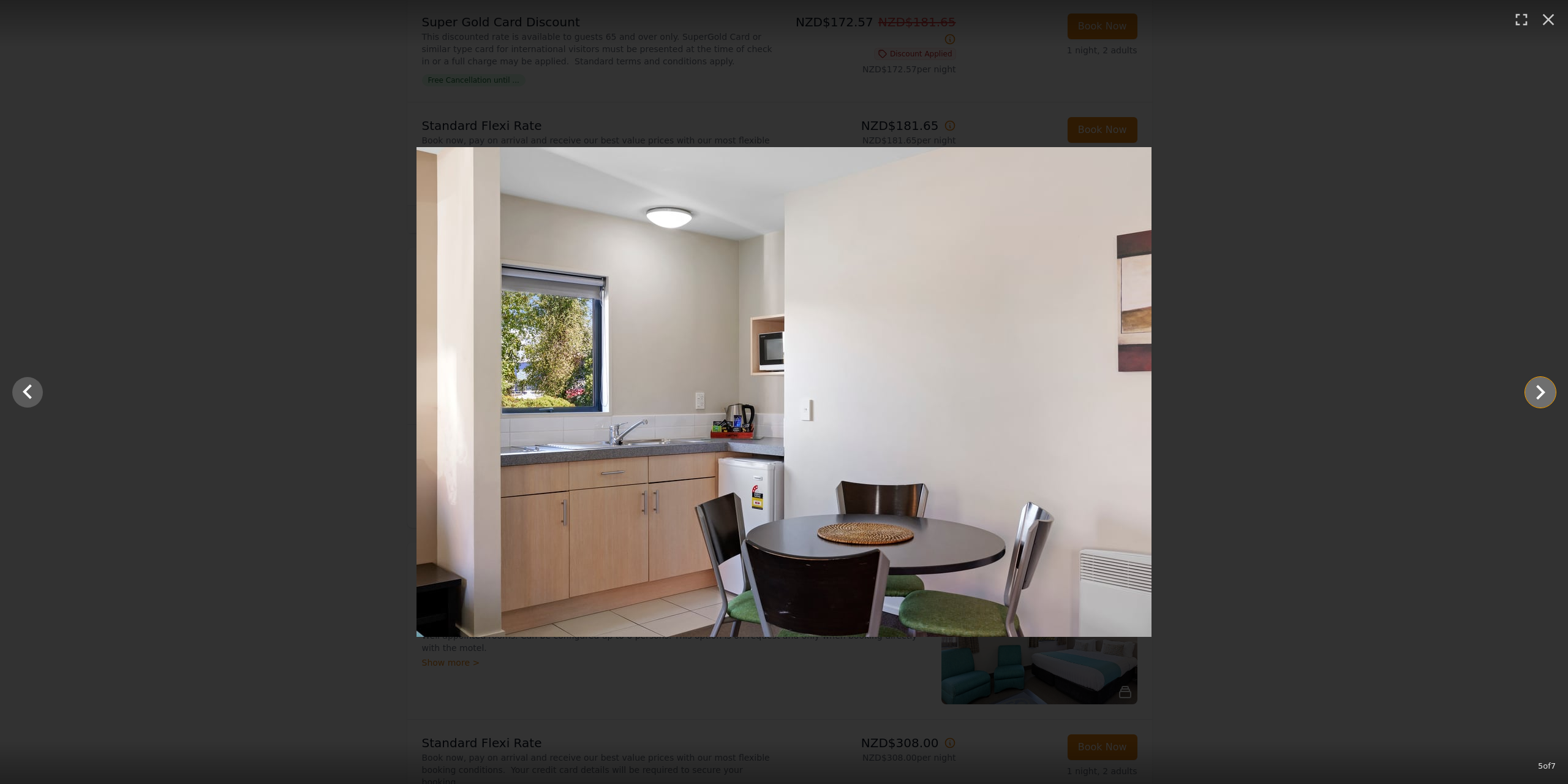
click at [1540, 387] on icon "Show slide 6 of 7" at bounding box center [1541, 392] width 9 height 15
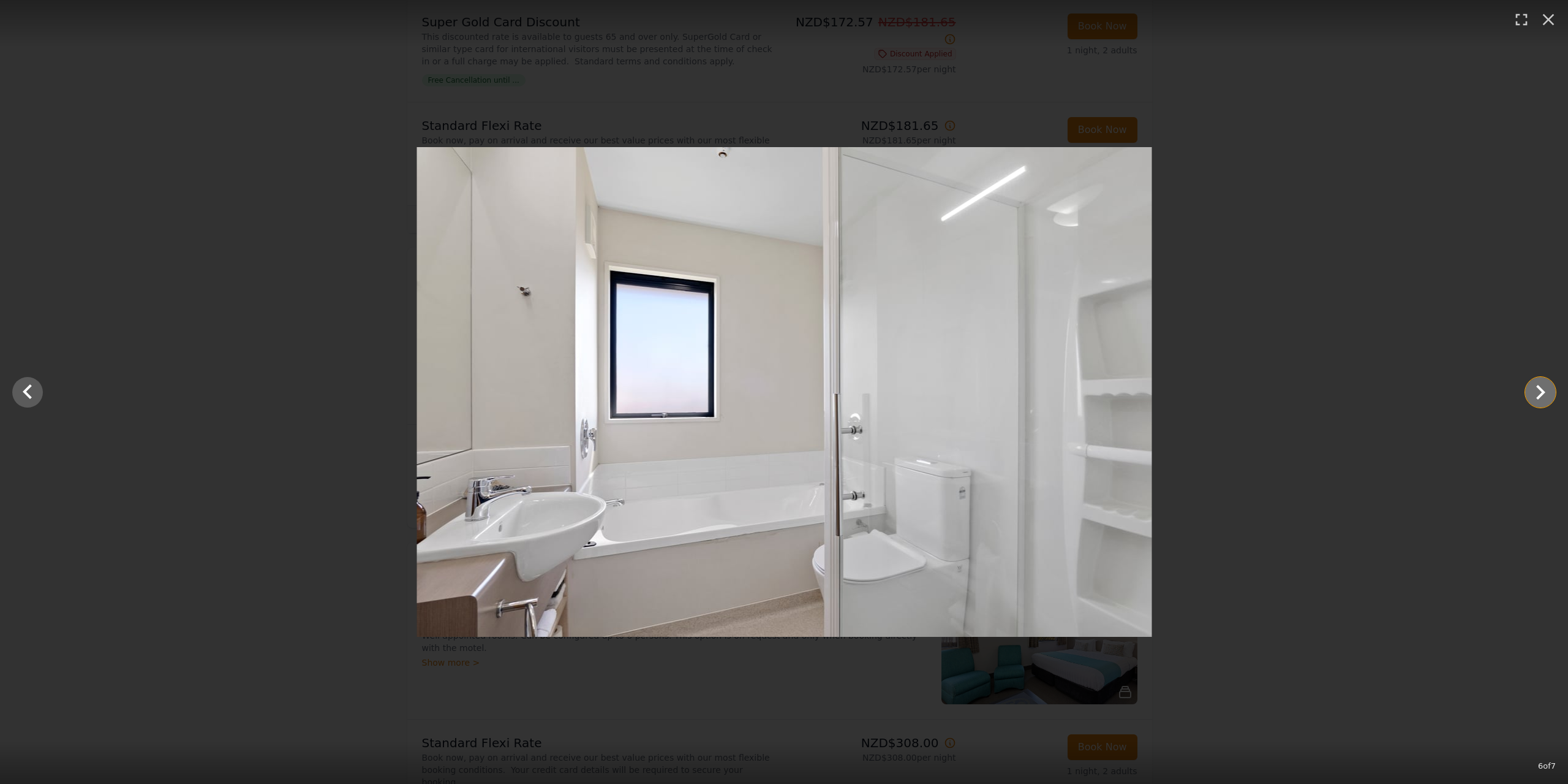
click at [1540, 387] on icon "Show slide 7 of 7" at bounding box center [1541, 392] width 9 height 15
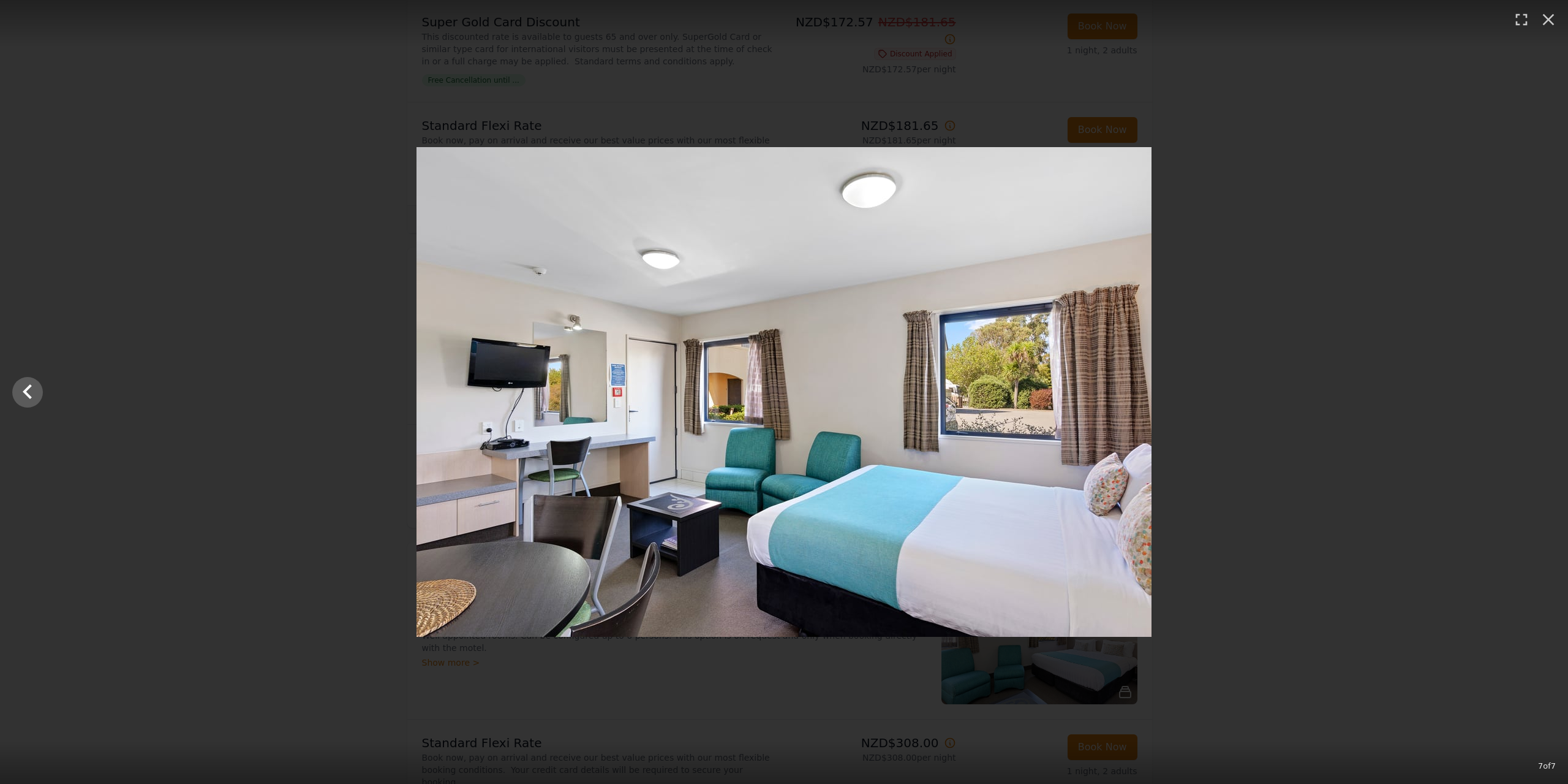
click at [1540, 387] on div at bounding box center [784, 392] width 1568 height 490
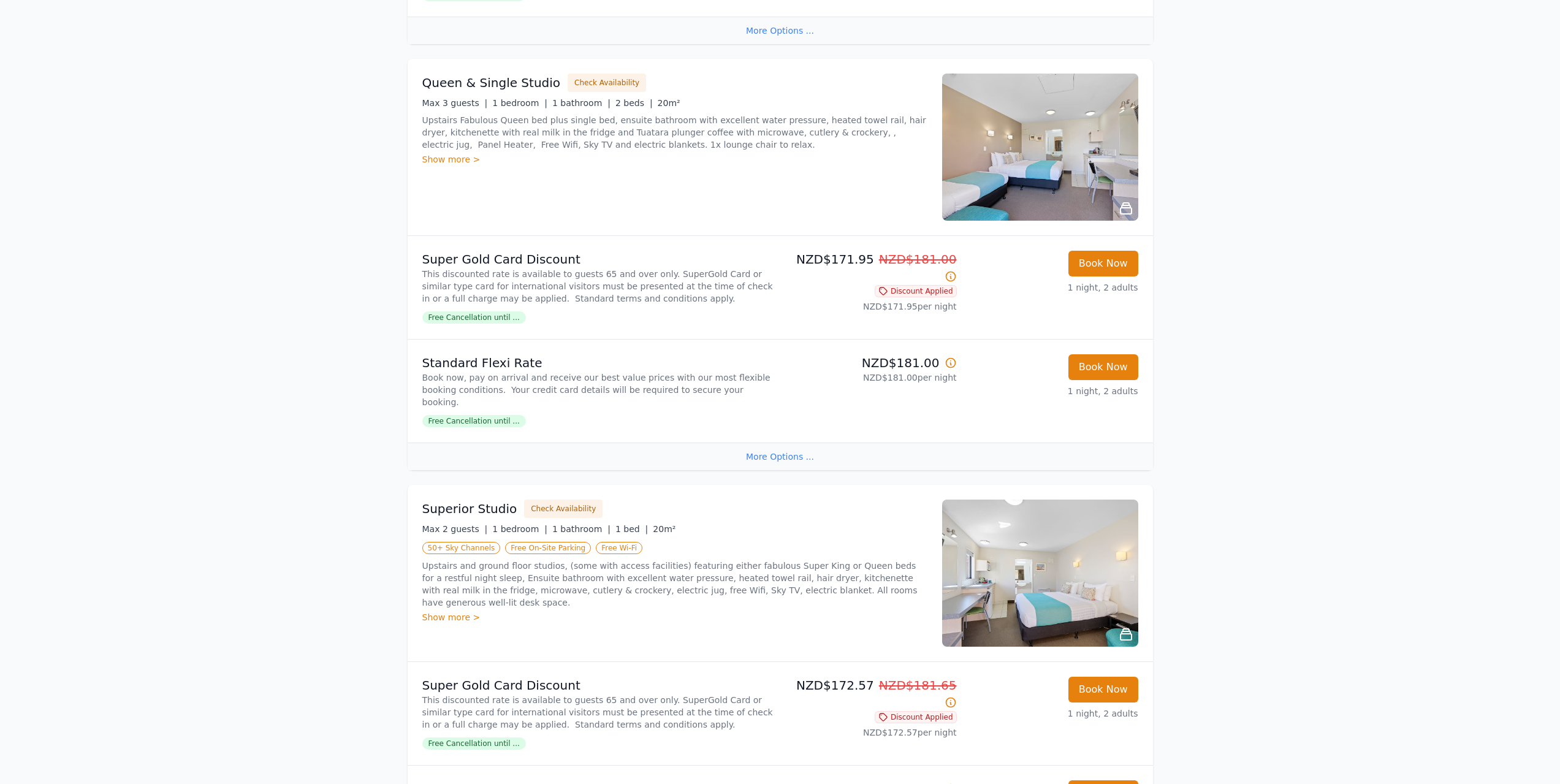
scroll to position [576, 0]
click at [1223, 755] on div "Open main menu Rooms & Rates About Us Why Book Direct? Best Rate Guaranteed No …" at bounding box center [780, 761] width 1560 height 2673
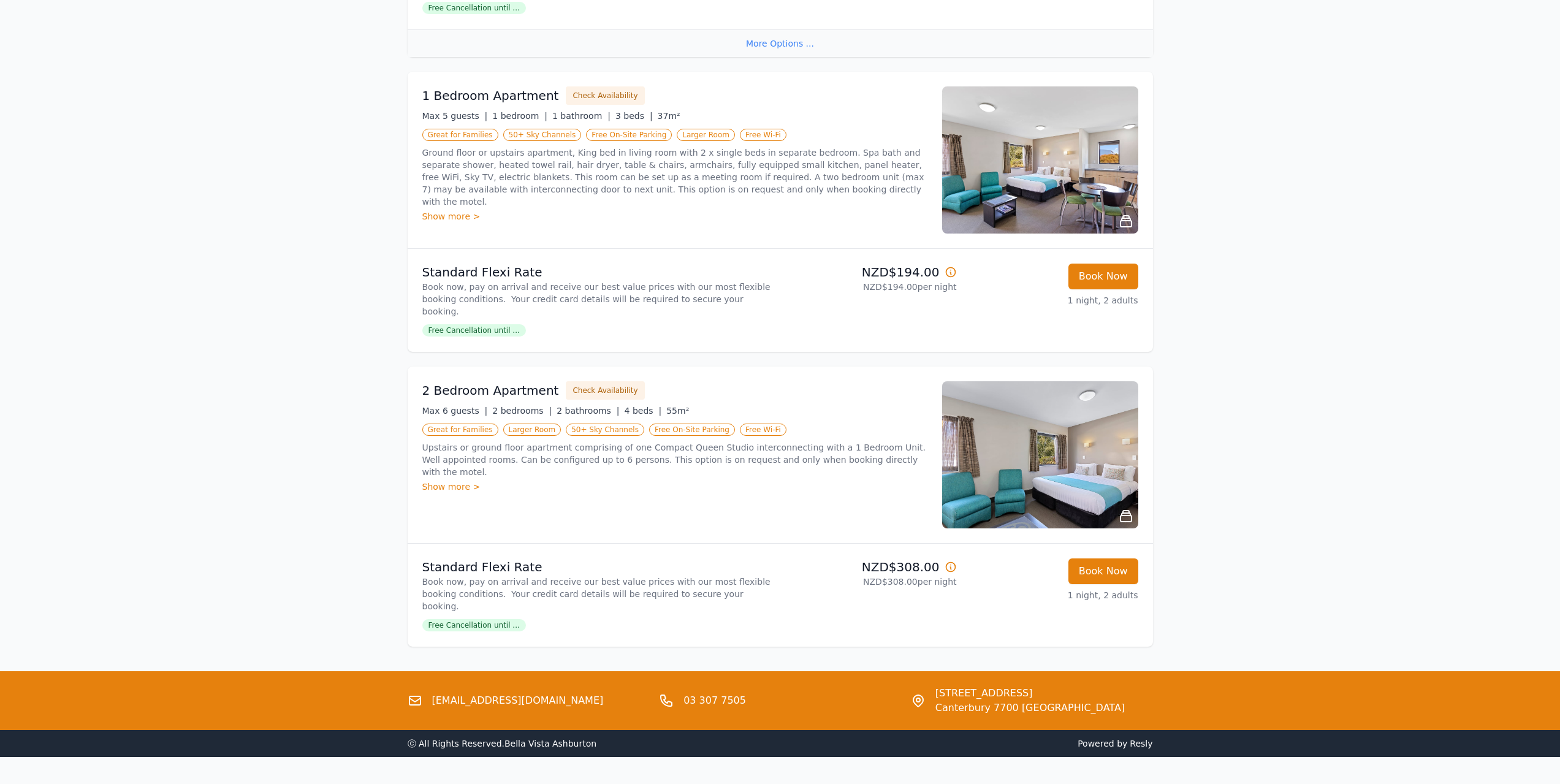
scroll to position [1924, 0]
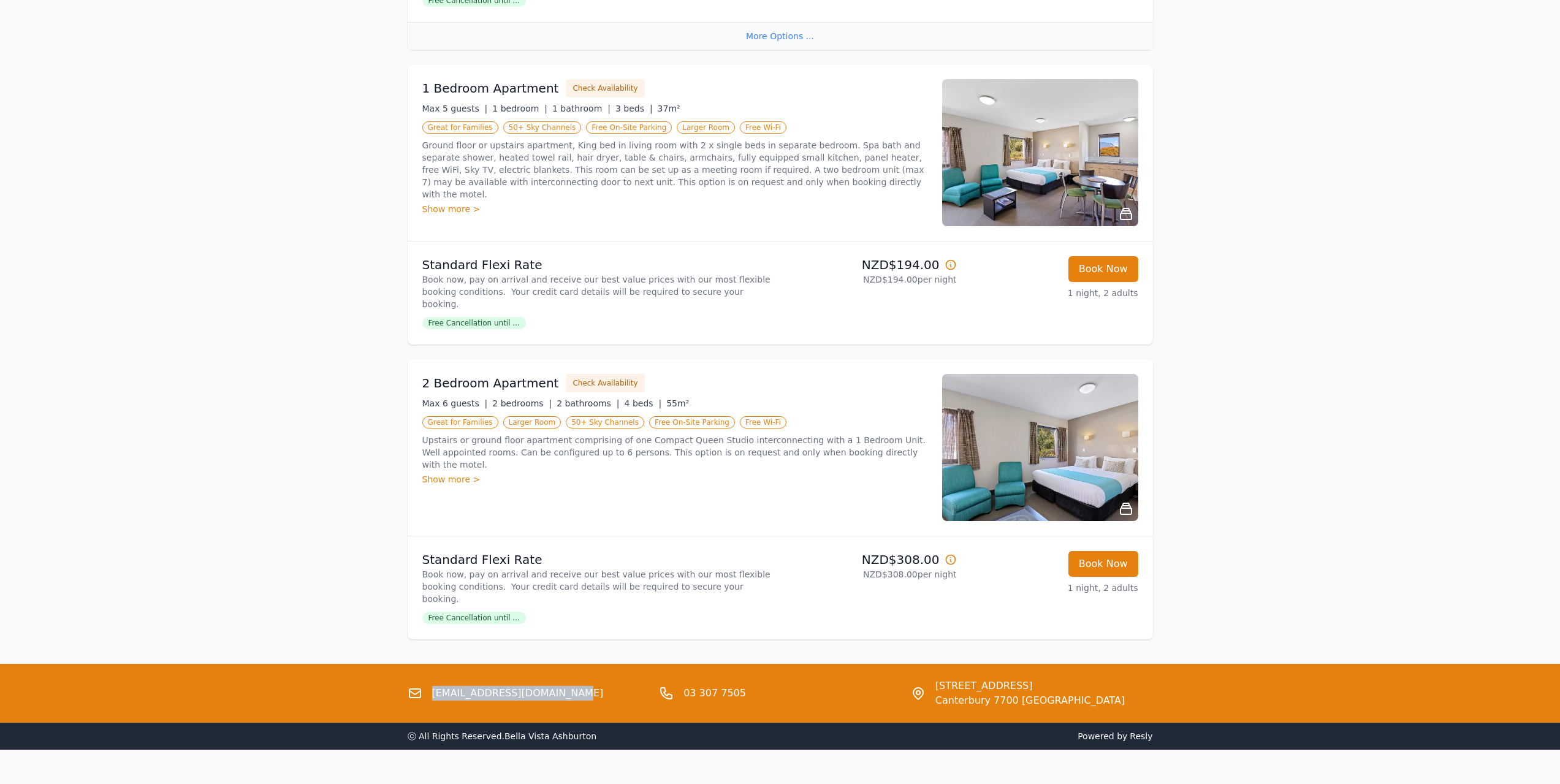
drag, startPoint x: 431, startPoint y: 660, endPoint x: 552, endPoint y: 679, distance: 122.5
click at [552, 679] on div "[EMAIL_ADDRESS][DOMAIN_NAME]" at bounding box center [528, 693] width 242 height 29
copy link "[EMAIL_ADDRESS][DOMAIN_NAME]"
